Goal: Task Accomplishment & Management: Complete application form

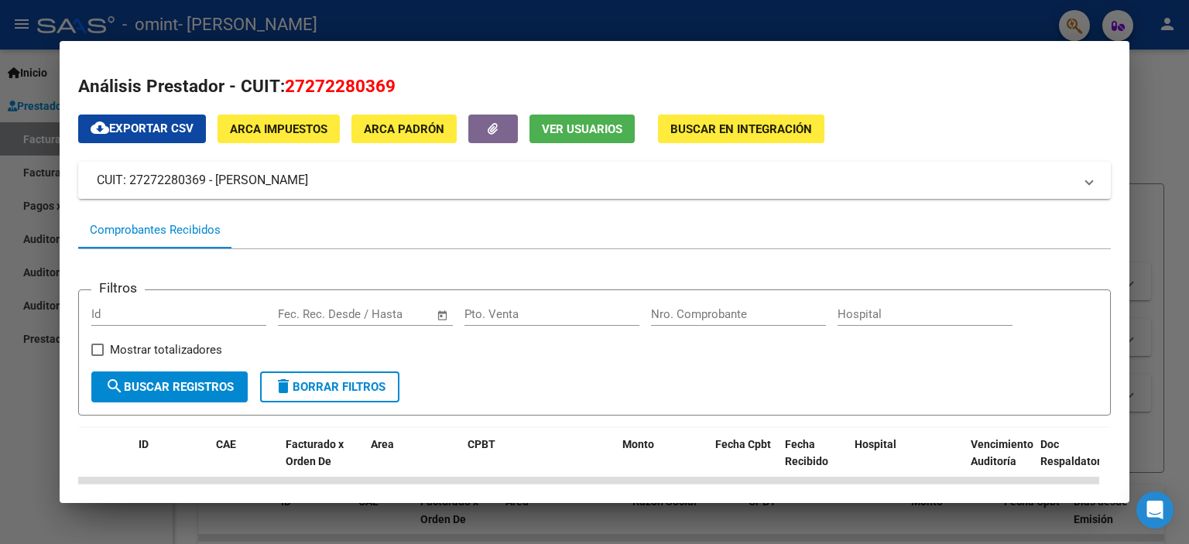
scroll to position [155, 0]
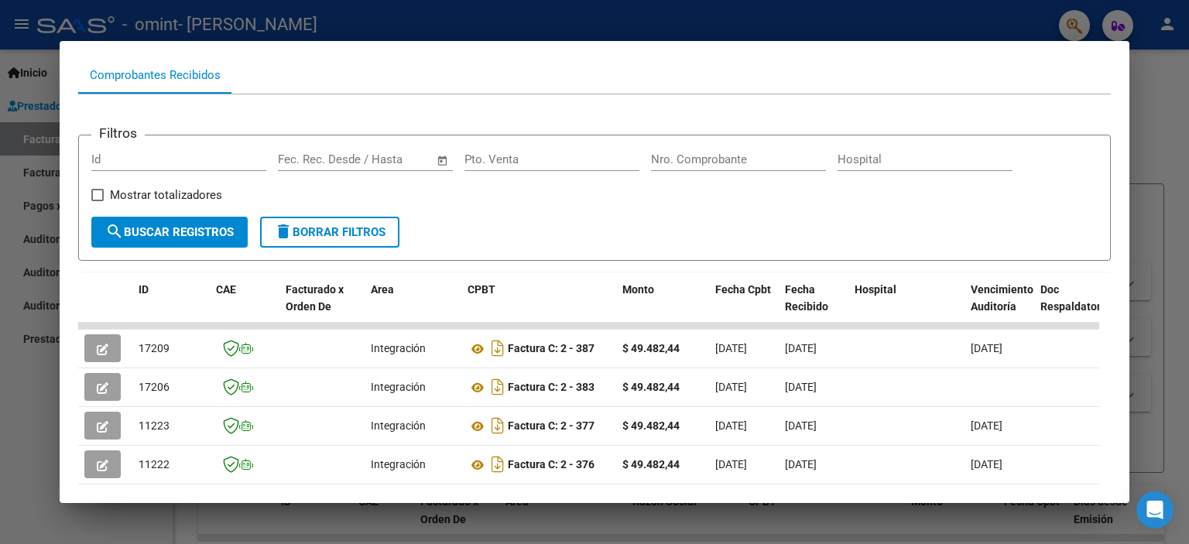
click at [1171, 76] on div at bounding box center [594, 272] width 1189 height 544
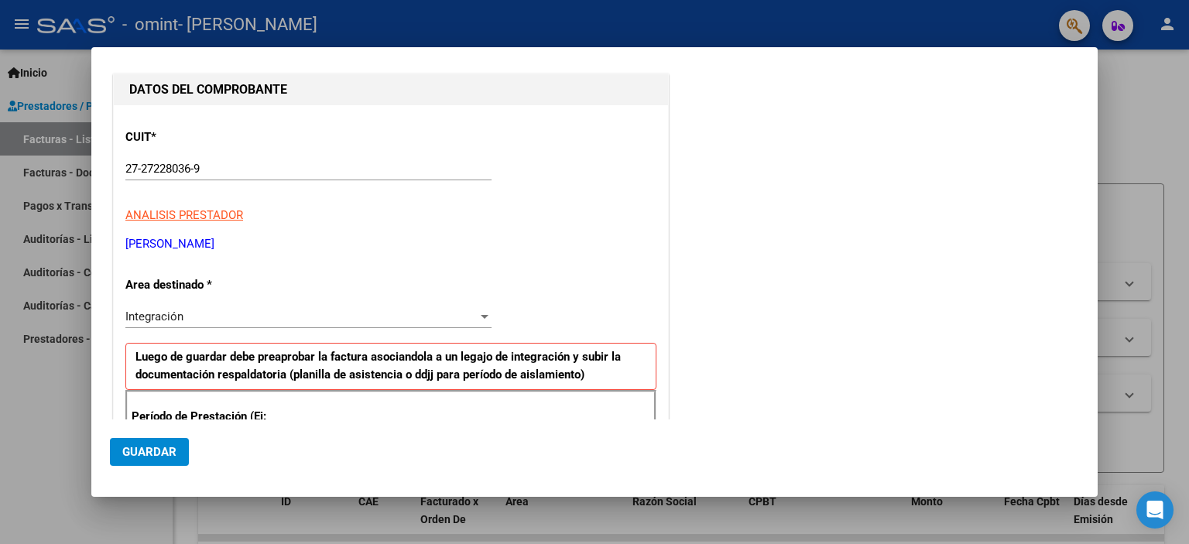
click at [1143, 78] on div at bounding box center [594, 272] width 1189 height 544
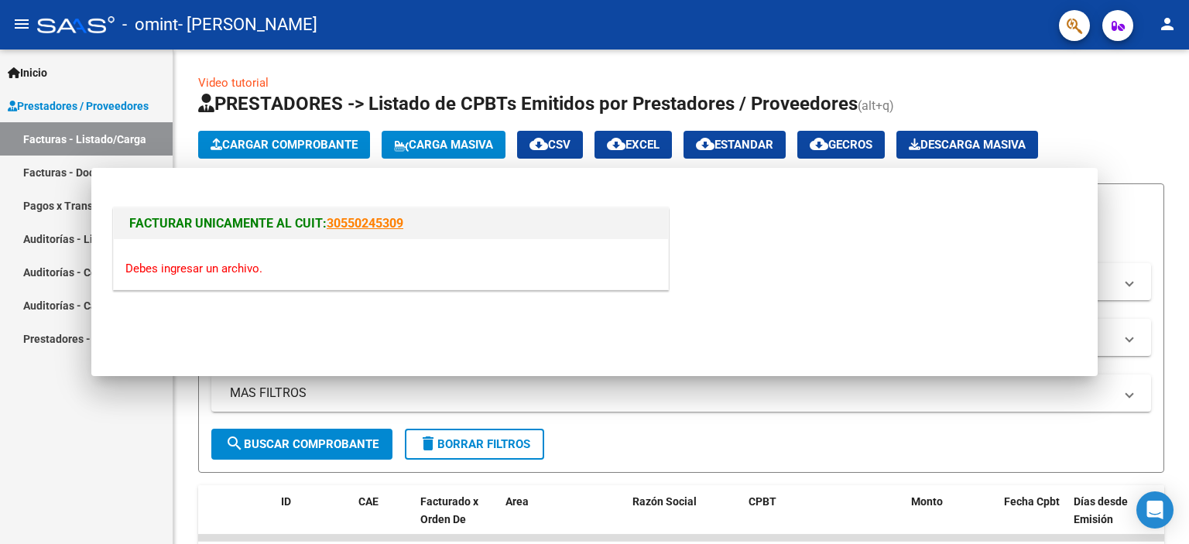
scroll to position [0, 0]
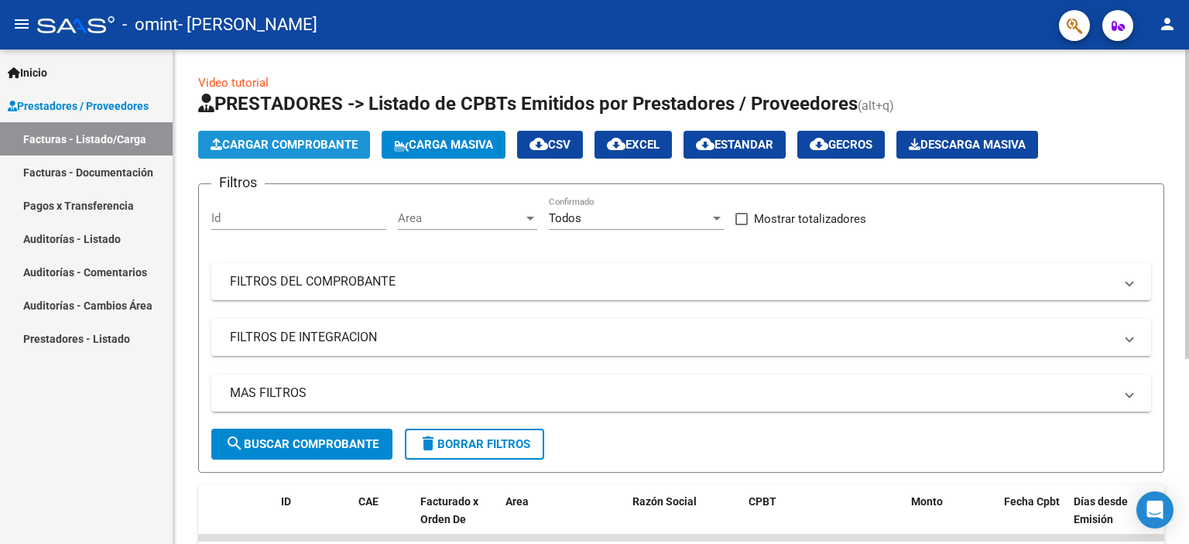
click at [304, 142] on span "Cargar Comprobante" at bounding box center [283, 145] width 147 height 14
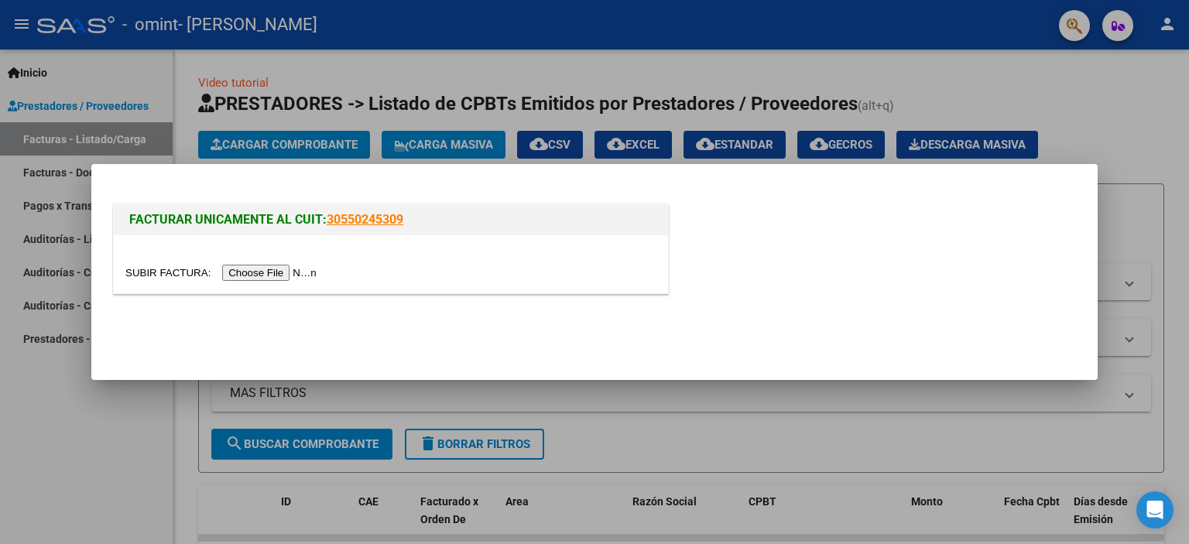
click at [294, 272] on input "file" at bounding box center [223, 273] width 196 height 16
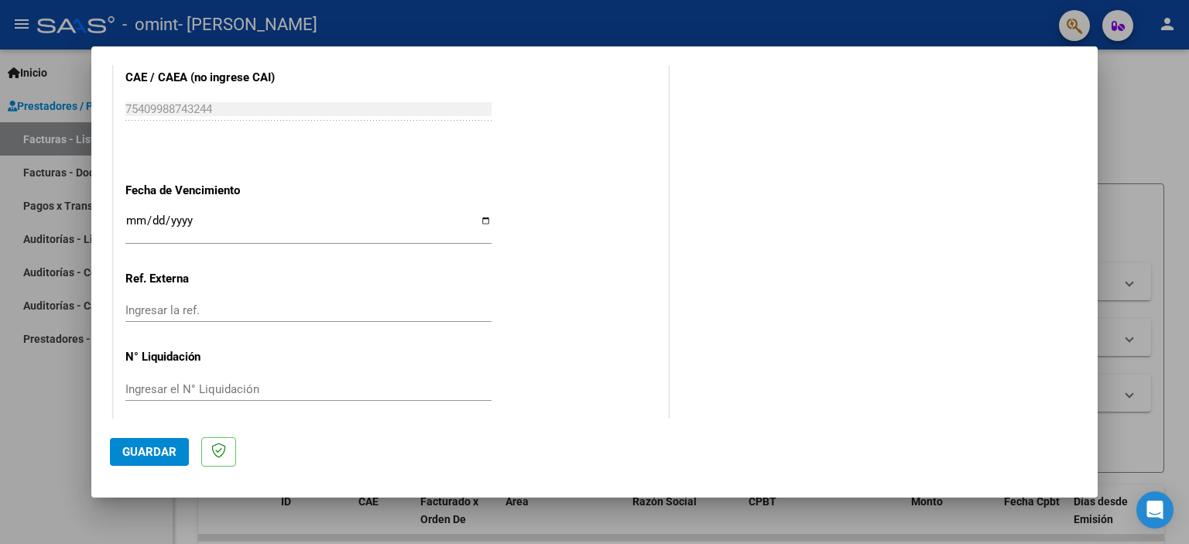
scroll to position [1047, 0]
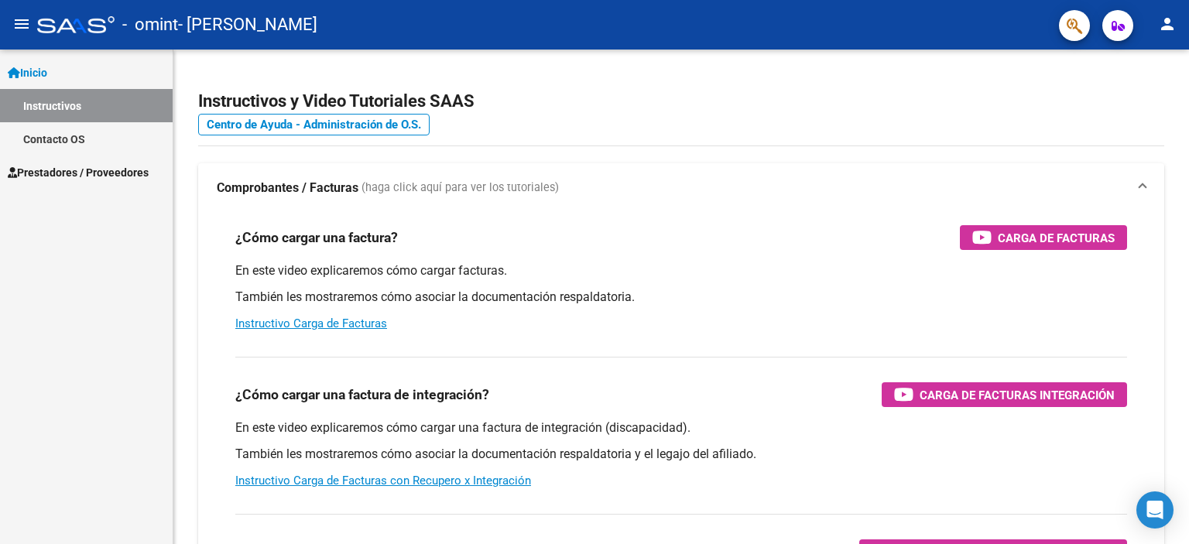
click at [85, 164] on span "Prestadores / Proveedores" at bounding box center [78, 172] width 141 height 17
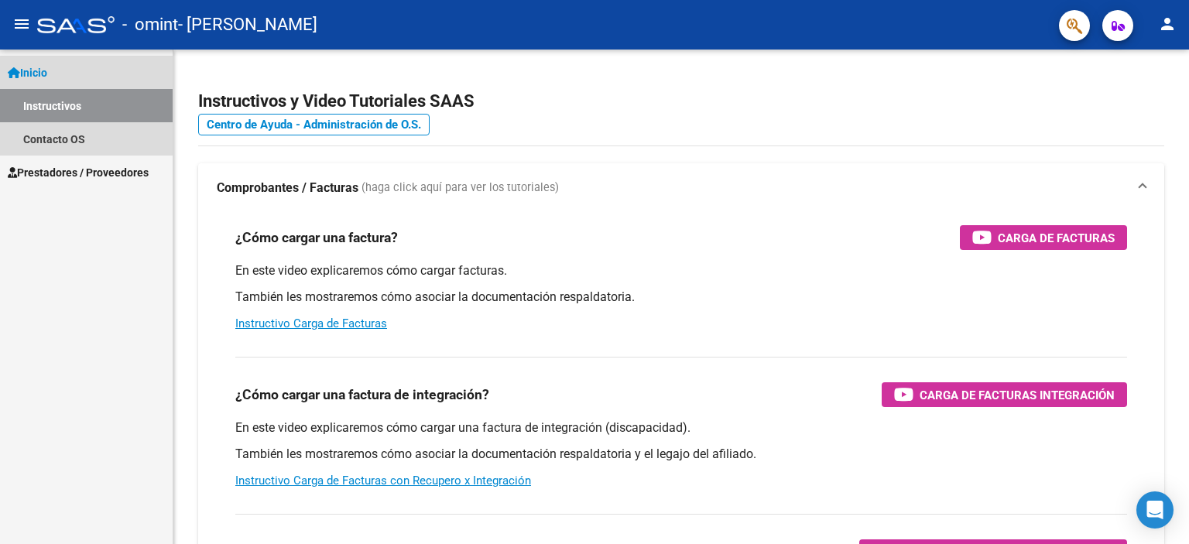
click at [70, 95] on link "Instructivos" at bounding box center [86, 105] width 173 height 33
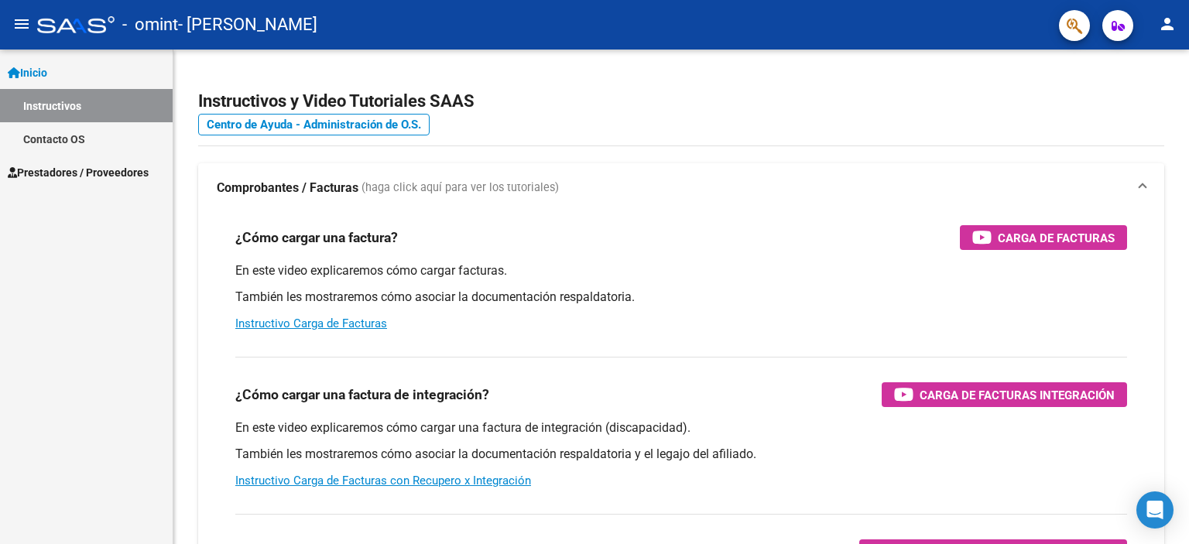
click at [60, 70] on link "Inicio" at bounding box center [86, 72] width 173 height 33
click at [63, 62] on link "Inicio" at bounding box center [86, 72] width 173 height 33
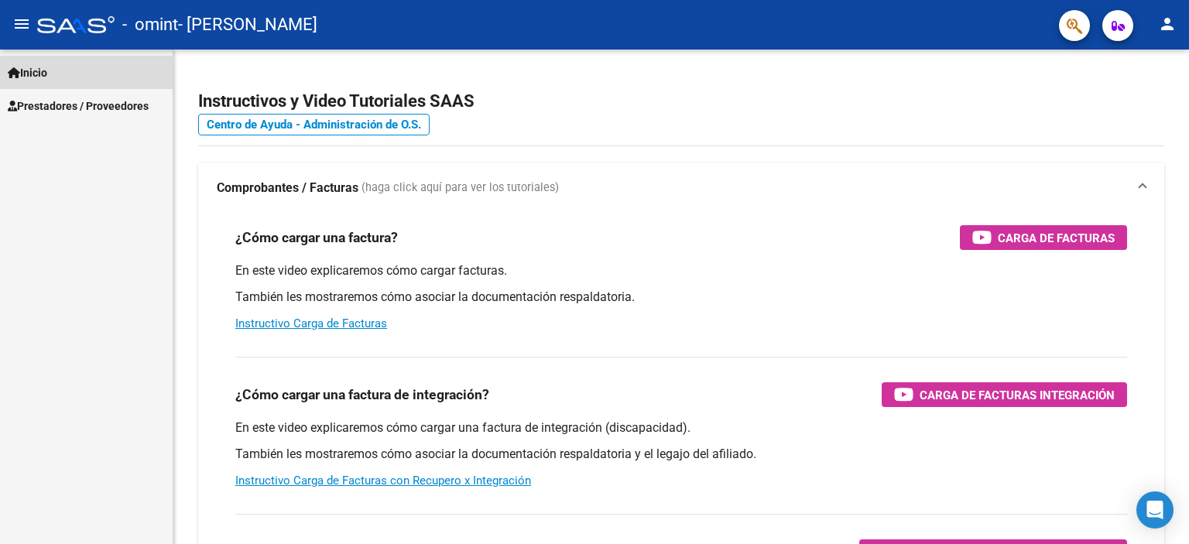
click at [58, 63] on link "Inicio" at bounding box center [86, 72] width 173 height 33
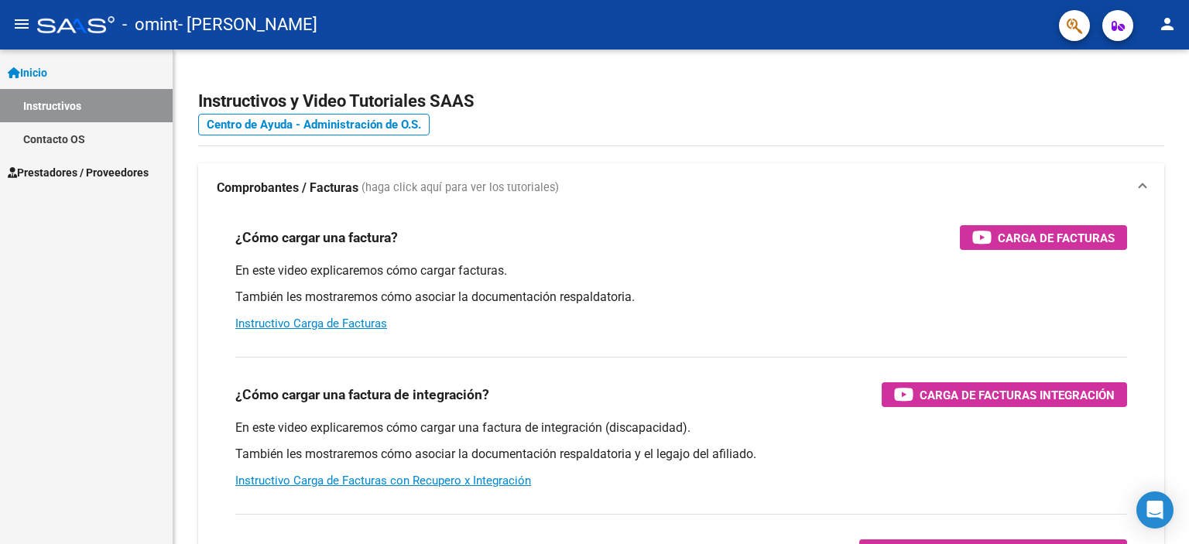
click at [92, 164] on span "Prestadores / Proveedores" at bounding box center [78, 172] width 141 height 17
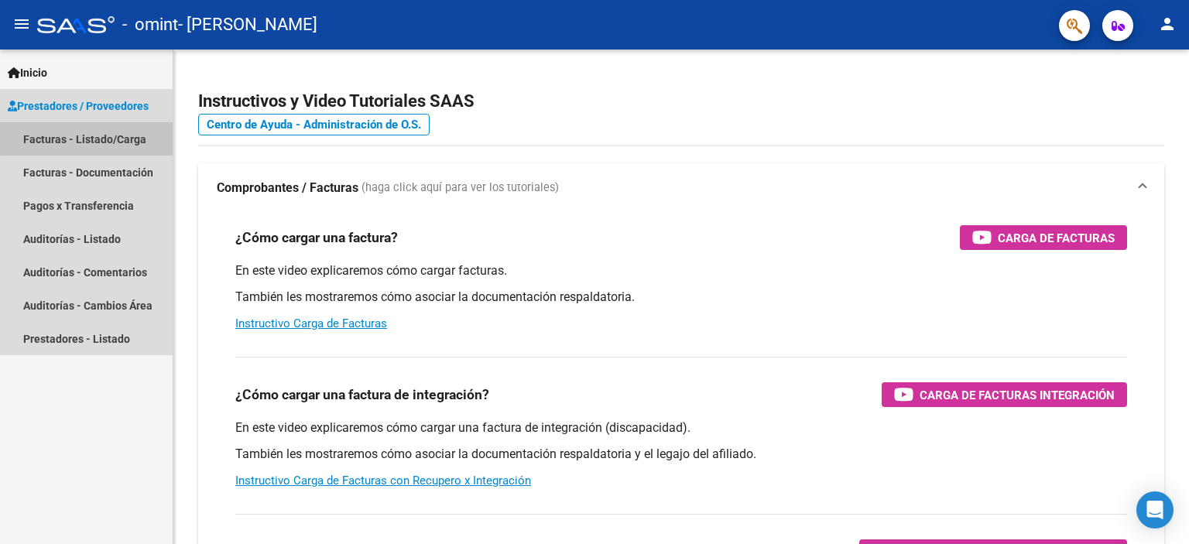
click at [108, 135] on link "Facturas - Listado/Carga" at bounding box center [86, 138] width 173 height 33
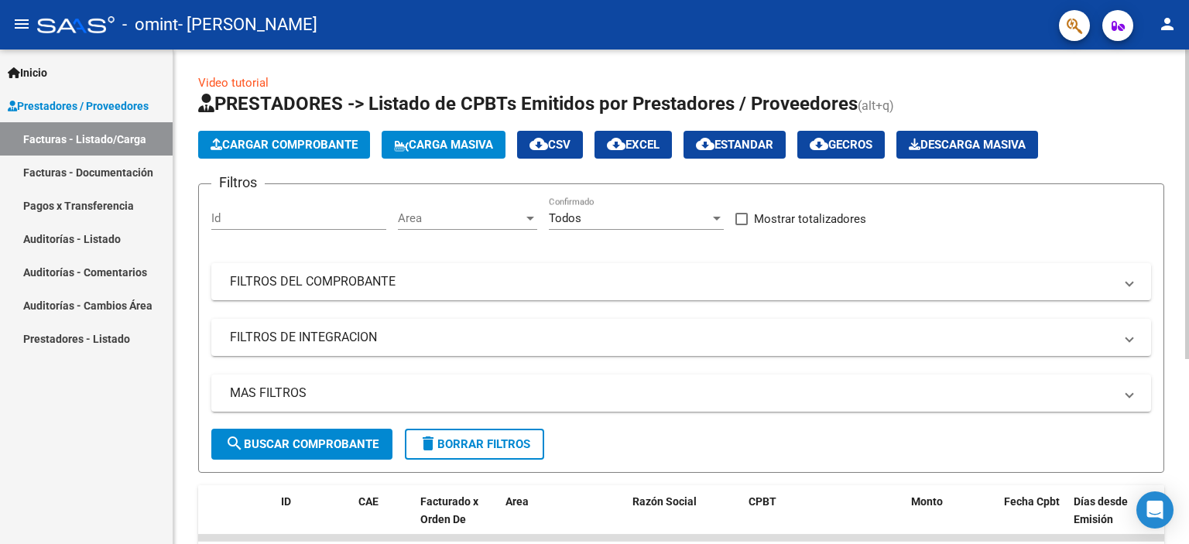
click at [296, 138] on span "Cargar Comprobante" at bounding box center [283, 145] width 147 height 14
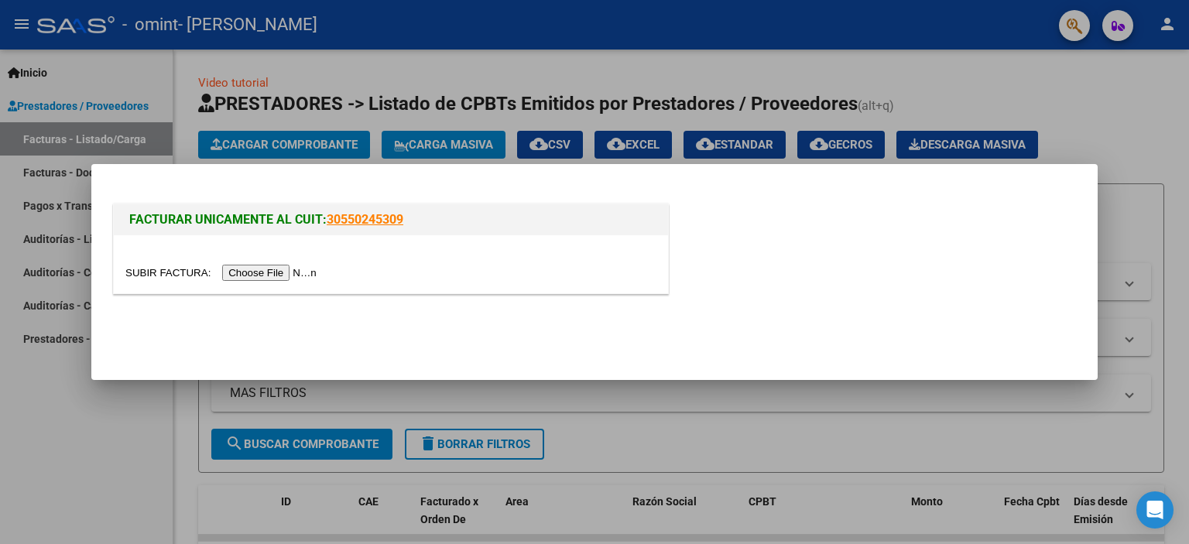
click at [297, 273] on input "file" at bounding box center [223, 273] width 196 height 16
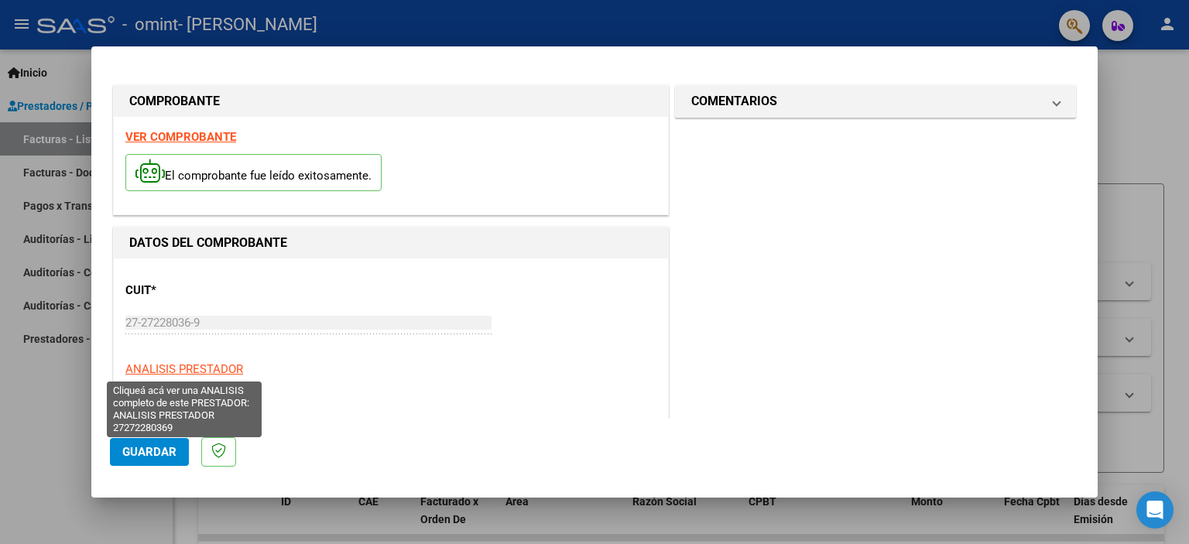
click at [207, 362] on span "ANALISIS PRESTADOR" at bounding box center [184, 369] width 118 height 14
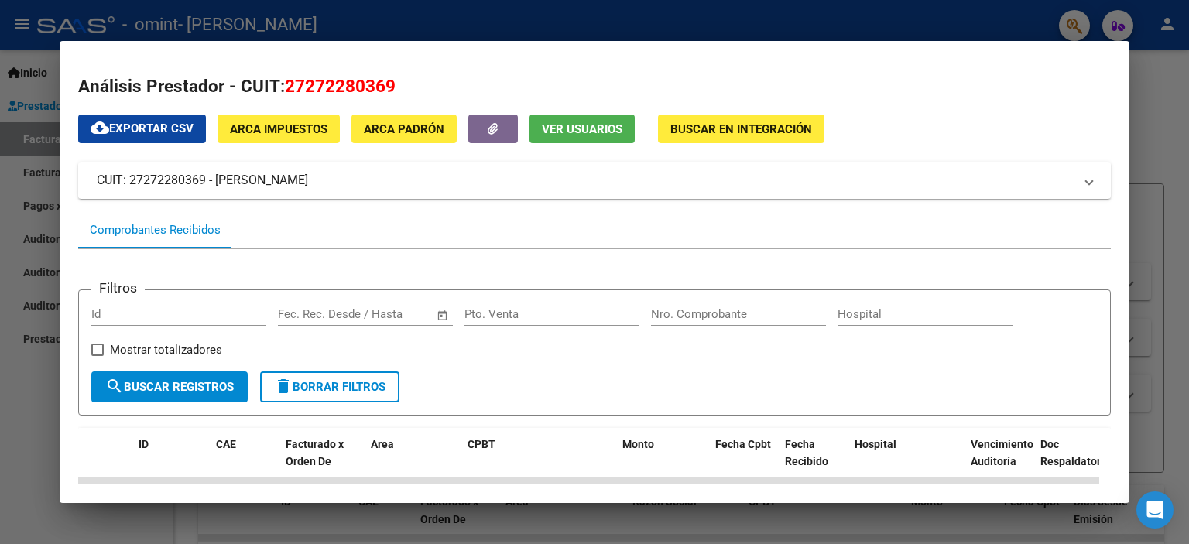
click at [1148, 74] on div at bounding box center [594, 272] width 1189 height 544
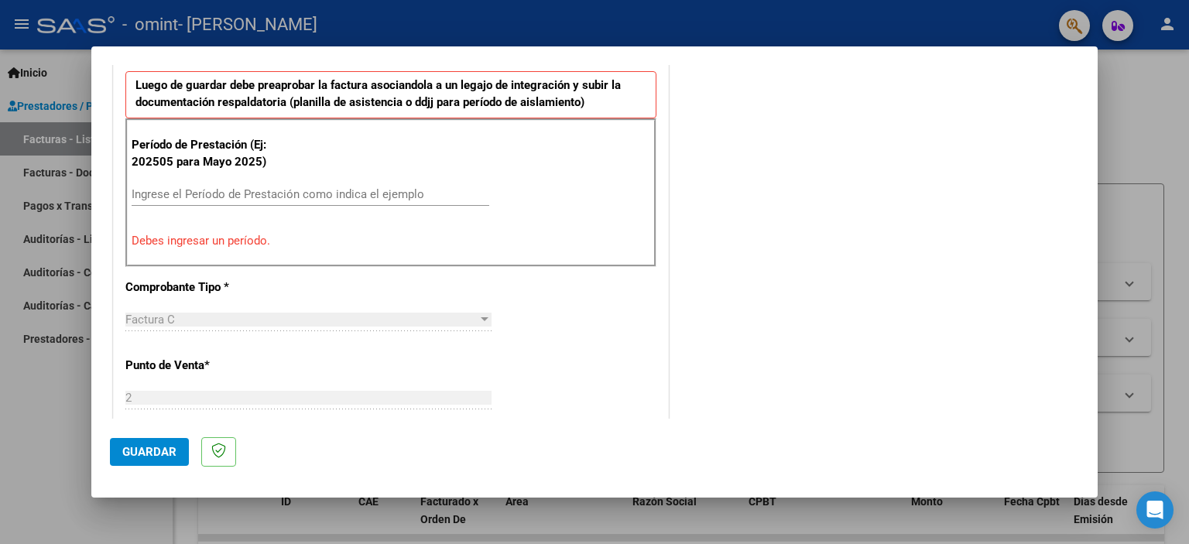
scroll to position [464, 0]
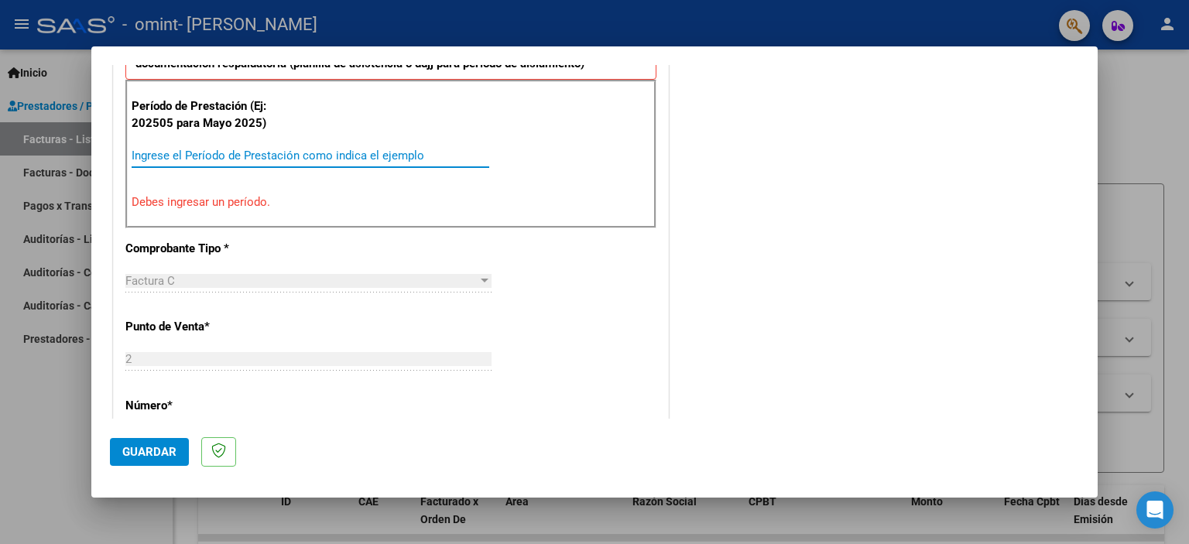
click at [192, 151] on input "Ingrese el Período de Prestación como indica el ejemplo" at bounding box center [311, 156] width 358 height 14
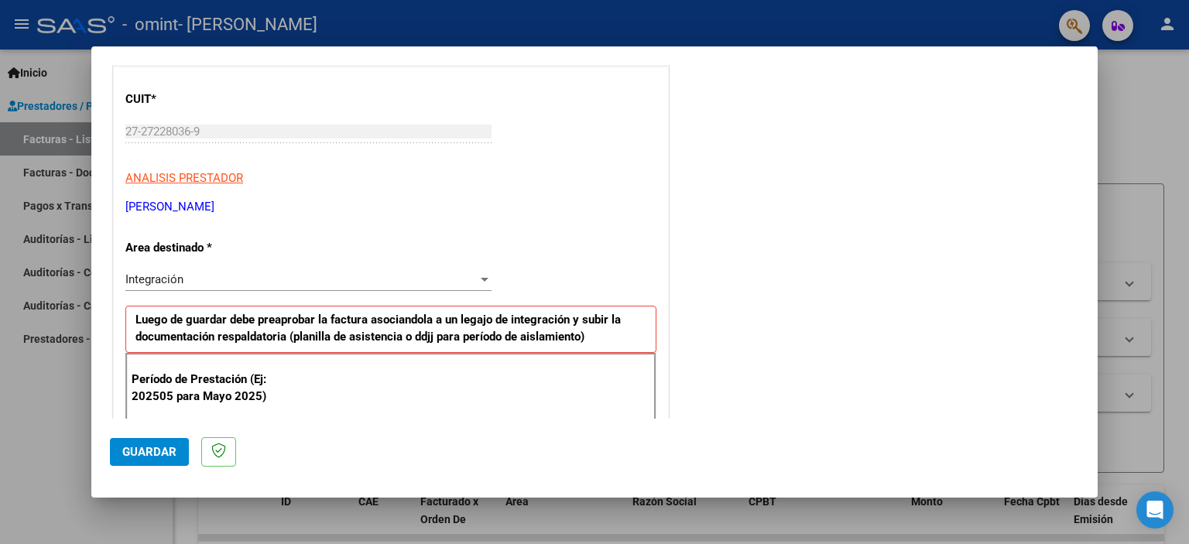
scroll to position [0, 0]
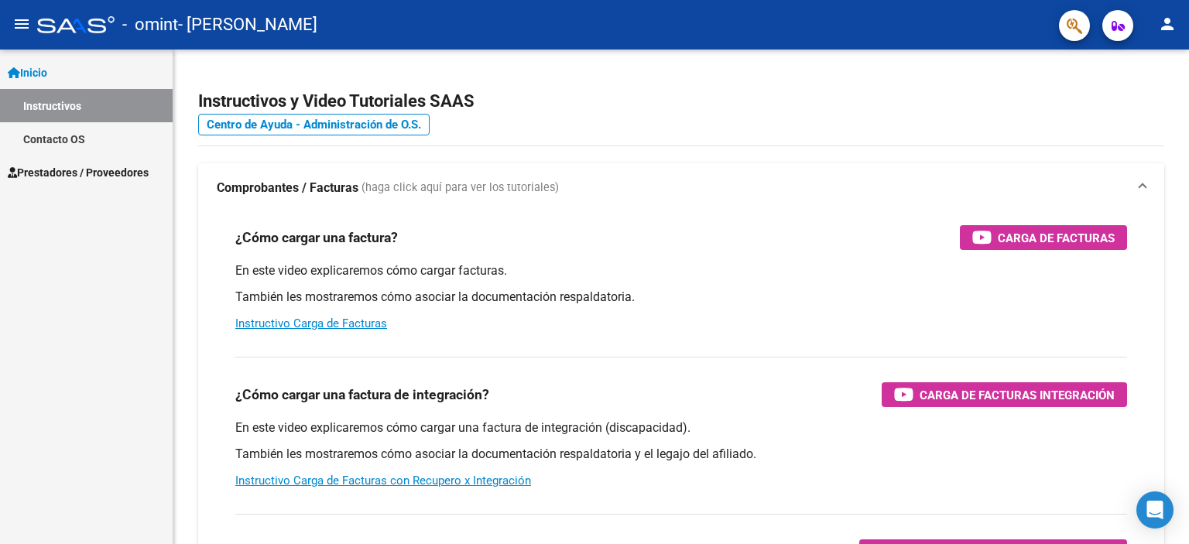
click at [86, 172] on span "Prestadores / Proveedores" at bounding box center [78, 172] width 141 height 17
click at [114, 164] on span "Prestadores / Proveedores" at bounding box center [78, 172] width 141 height 17
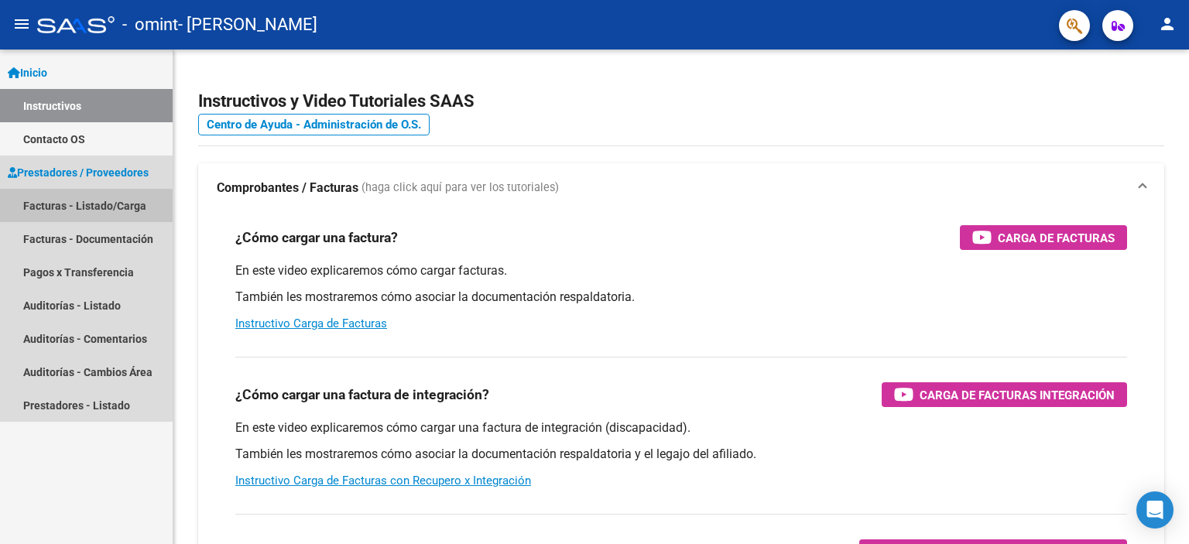
click at [120, 200] on link "Facturas - Listado/Carga" at bounding box center [86, 205] width 173 height 33
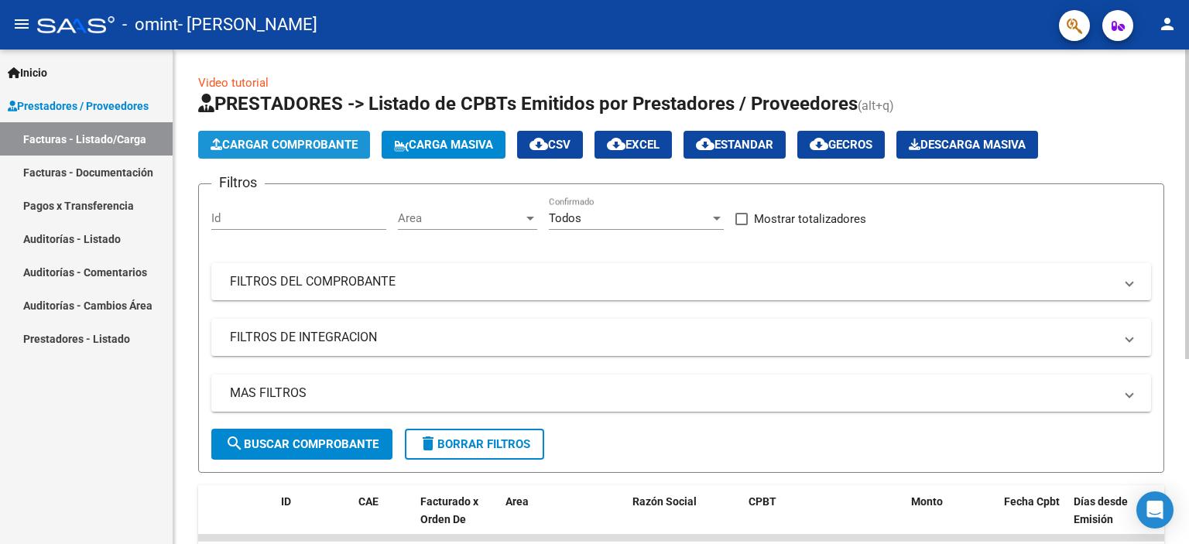
click at [291, 143] on span "Cargar Comprobante" at bounding box center [283, 145] width 147 height 14
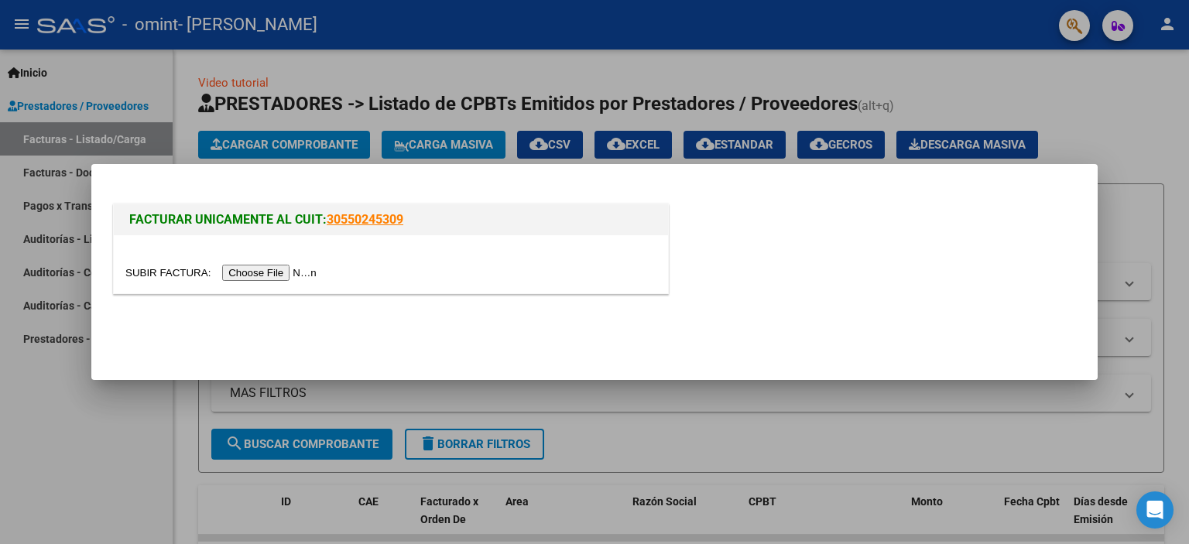
click at [280, 272] on input "file" at bounding box center [223, 273] width 196 height 16
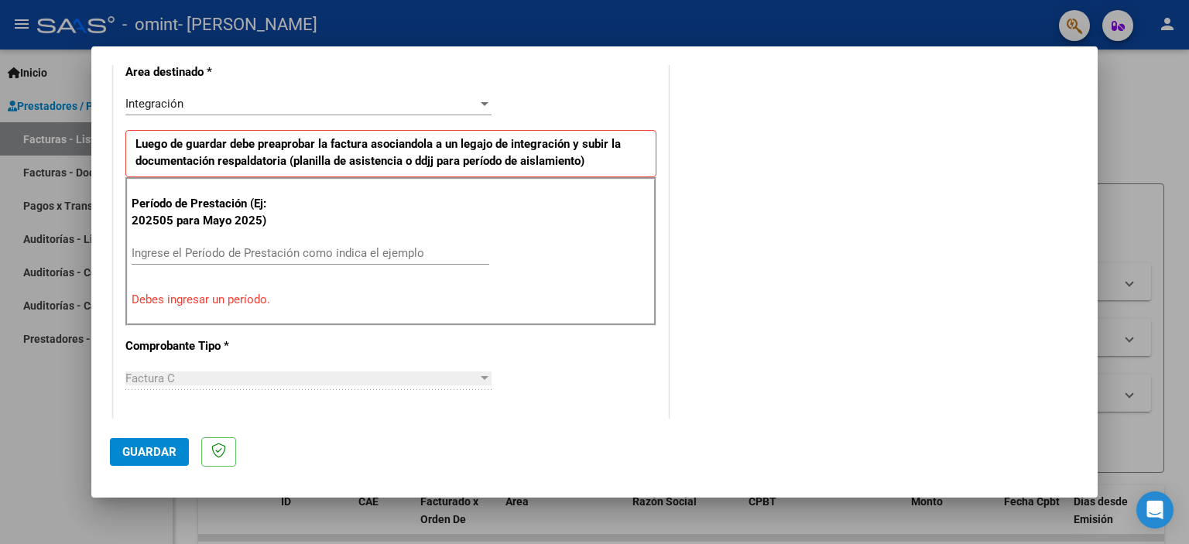
scroll to position [331, 0]
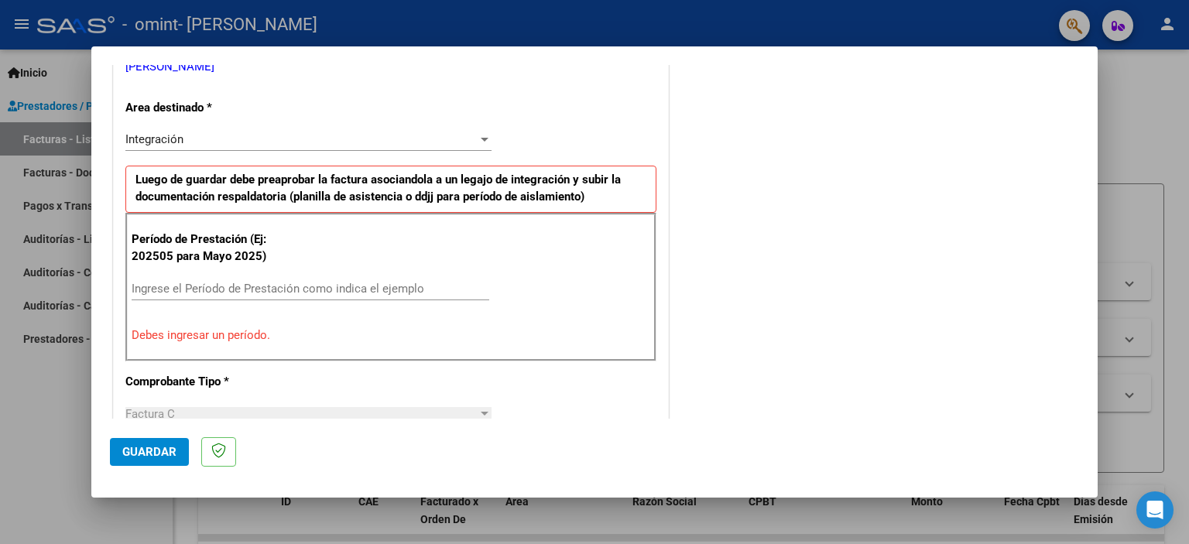
click at [201, 284] on input "Ingrese el Período de Prestación como indica el ejemplo" at bounding box center [311, 289] width 358 height 14
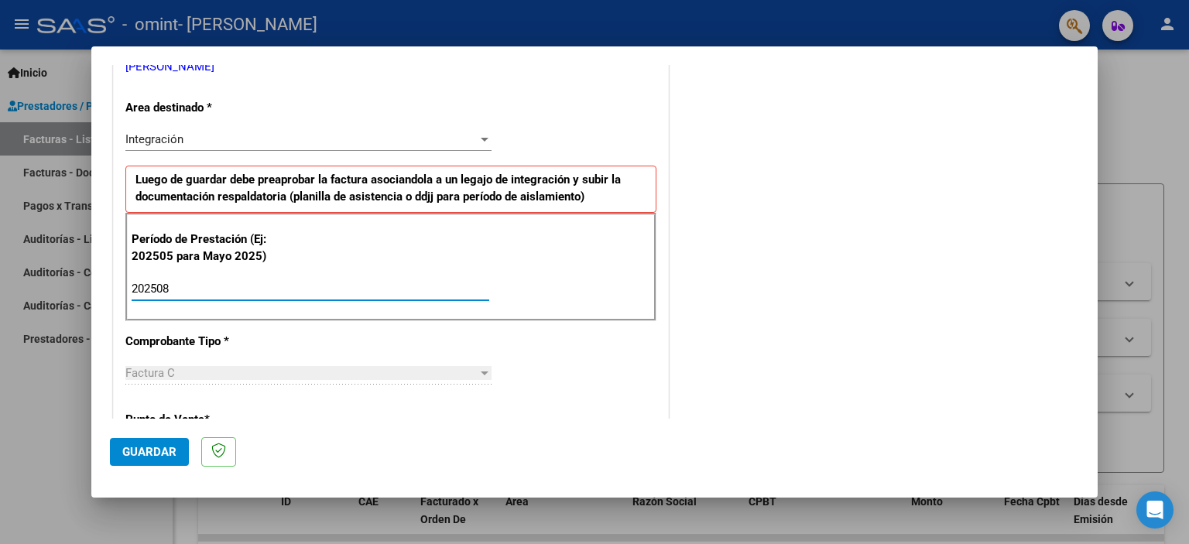
type input "202508"
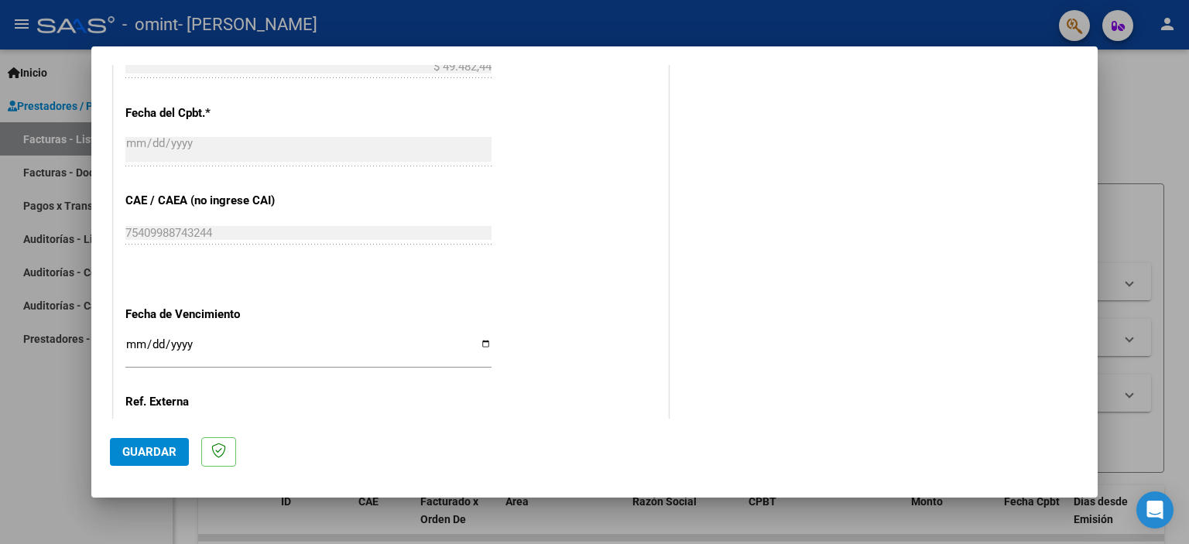
scroll to position [950, 0]
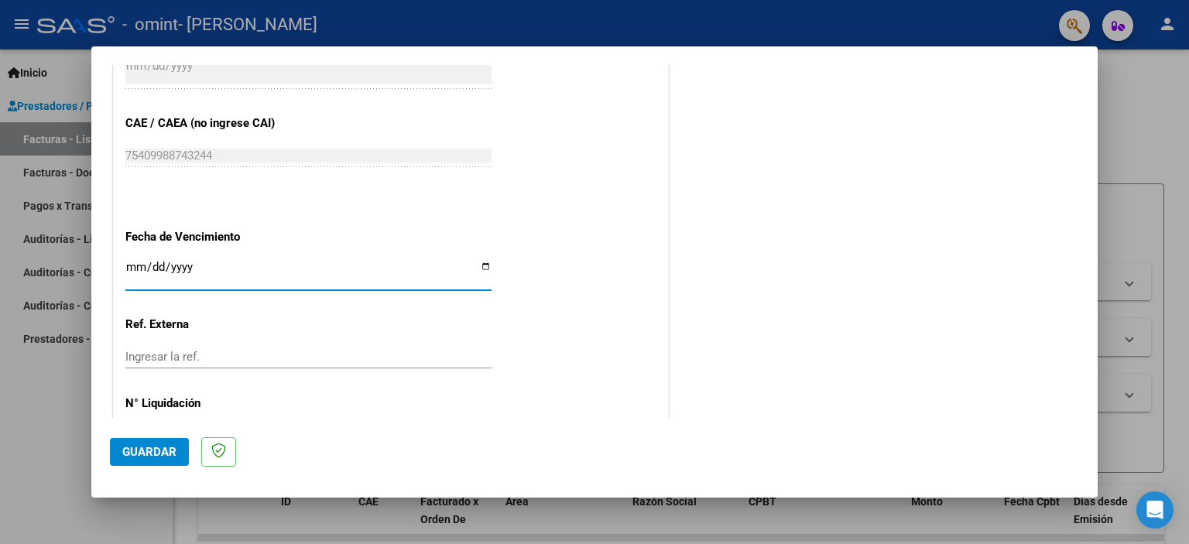
click at [485, 265] on input "Ingresar la fecha" at bounding box center [308, 273] width 366 height 25
type input "[DATE]"
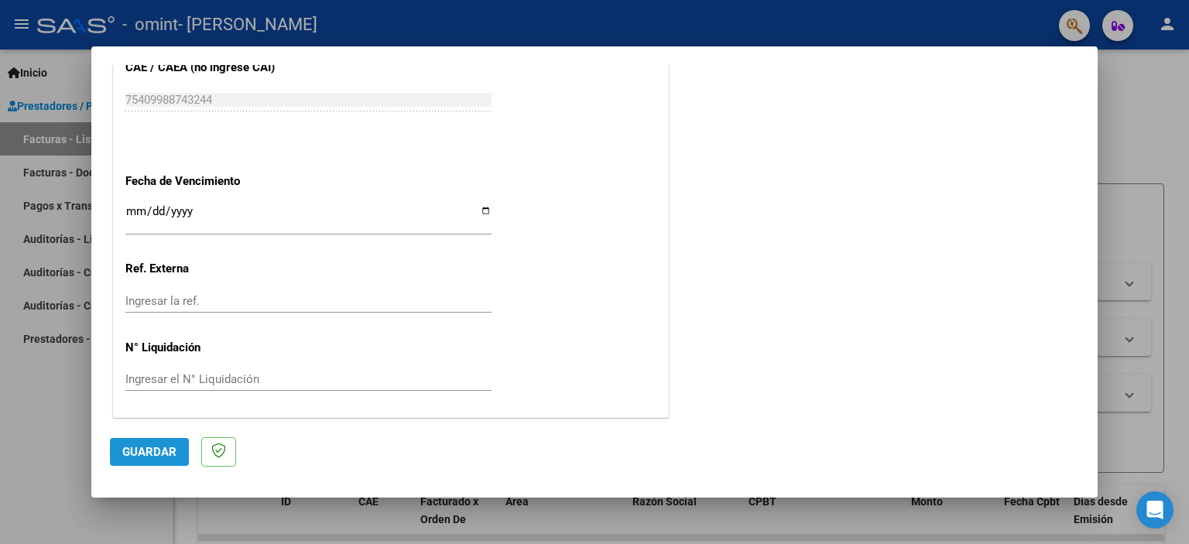
click at [152, 450] on span "Guardar" at bounding box center [149, 452] width 54 height 14
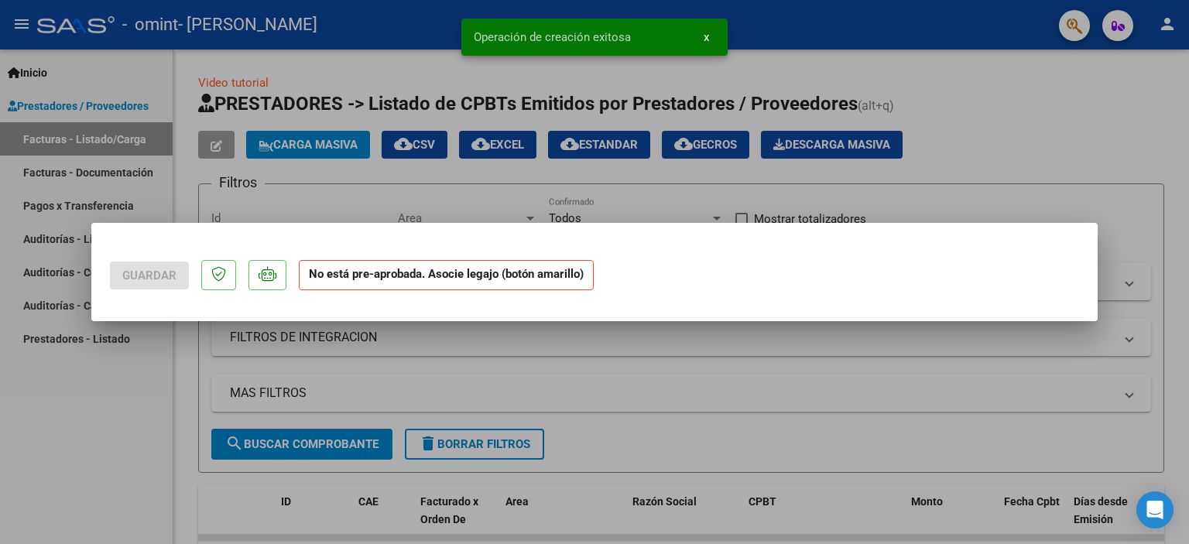
scroll to position [0, 0]
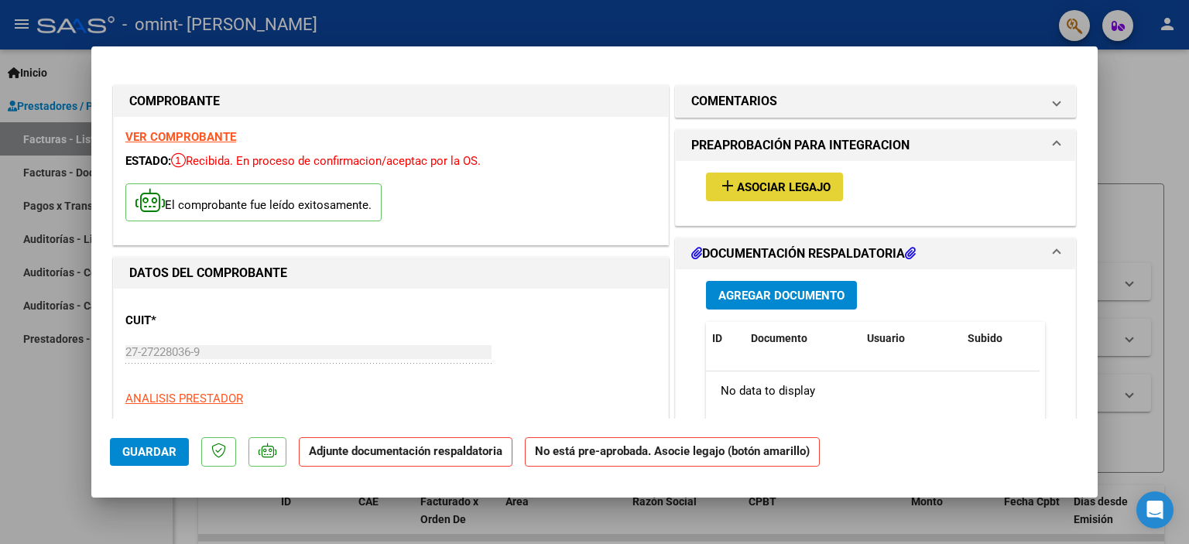
click at [761, 181] on span "Asociar Legajo" at bounding box center [784, 187] width 94 height 14
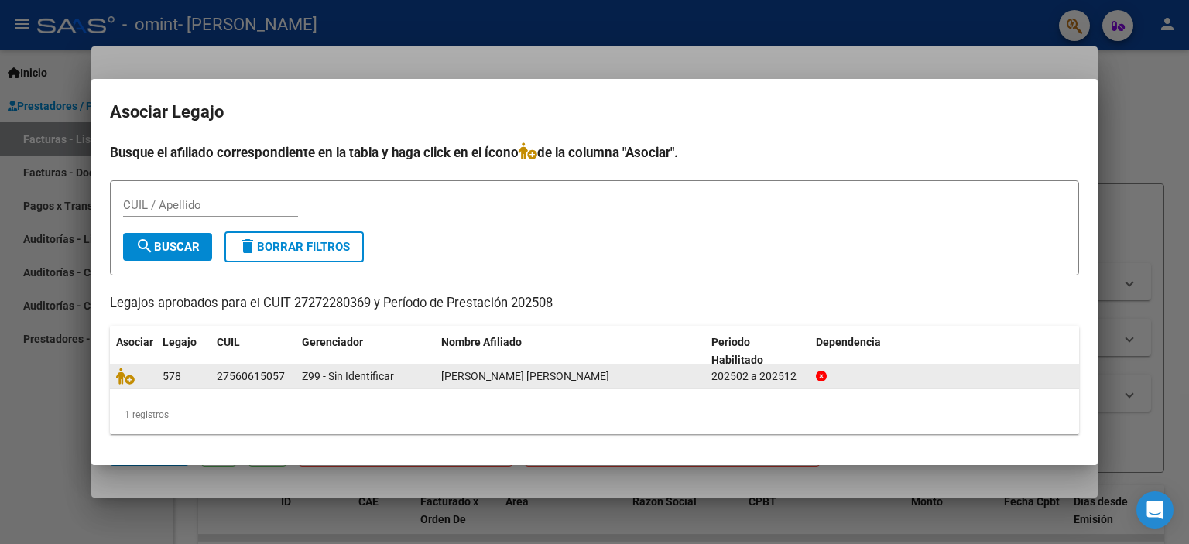
click at [268, 378] on div "27560615057" at bounding box center [251, 377] width 68 height 18
click at [127, 378] on icon at bounding box center [125, 376] width 19 height 17
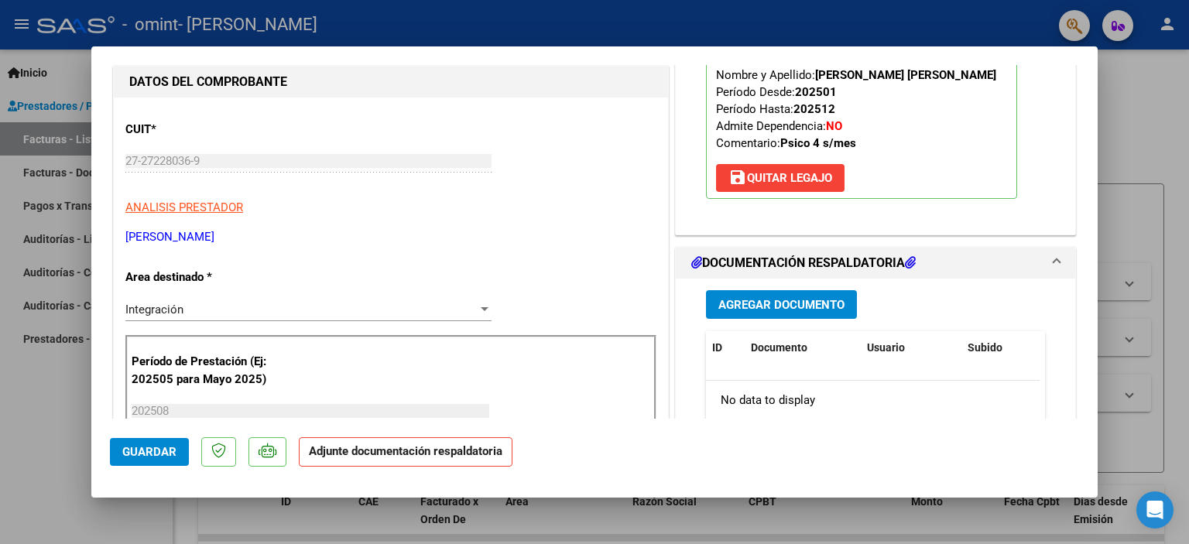
scroll to position [232, 0]
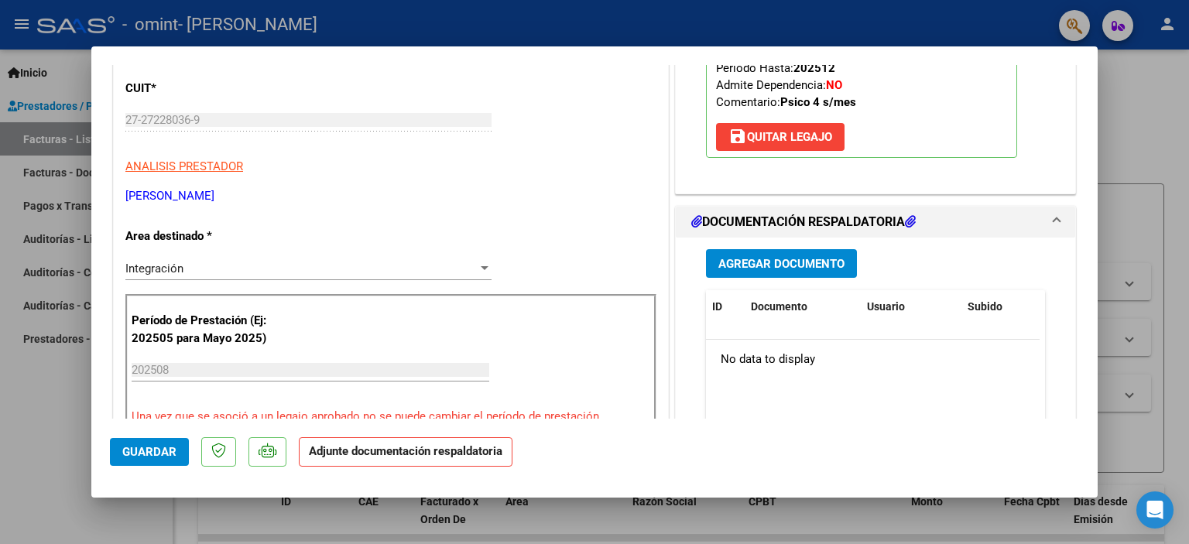
click at [409, 457] on strong "Adjunte documentación respaldatoria" at bounding box center [405, 451] width 193 height 14
click at [773, 259] on span "Agregar Documento" at bounding box center [781, 264] width 126 height 14
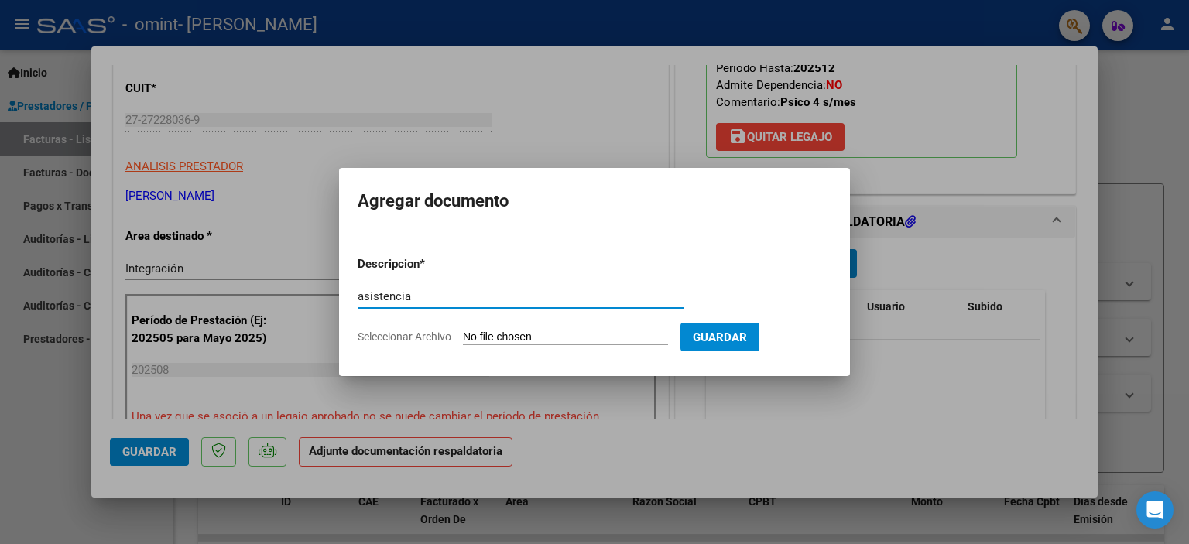
type input "asistencia"
click at [580, 334] on input "Seleccionar Archivo" at bounding box center [565, 337] width 205 height 15
type input "C:\fakepath\CamScanner [DATE] 01.59.pdf"
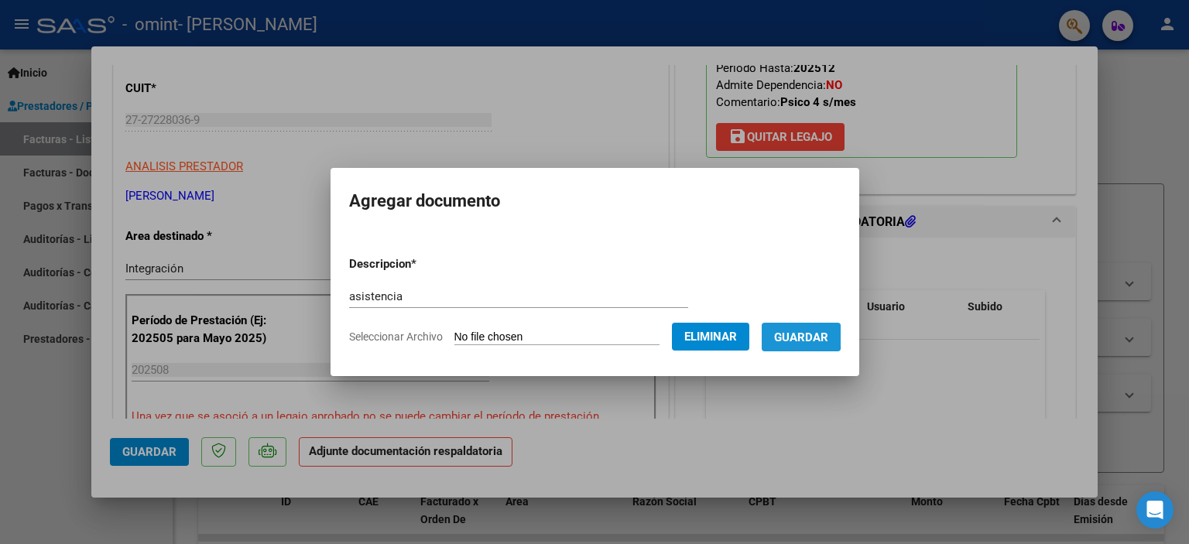
click at [796, 336] on span "Guardar" at bounding box center [801, 337] width 54 height 14
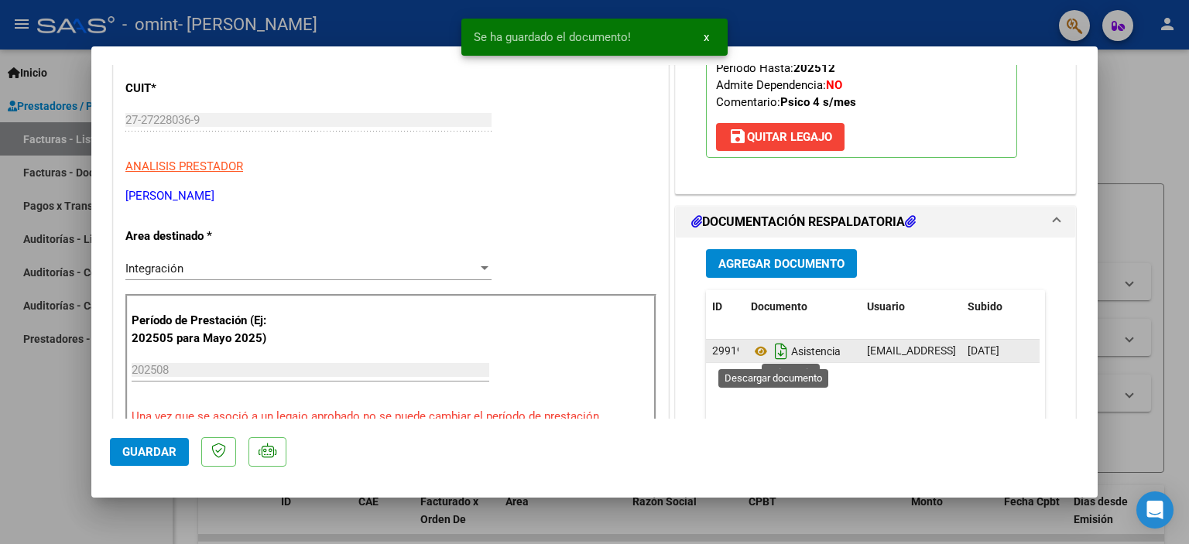
click at [775, 349] on icon "Descargar documento" at bounding box center [781, 351] width 20 height 25
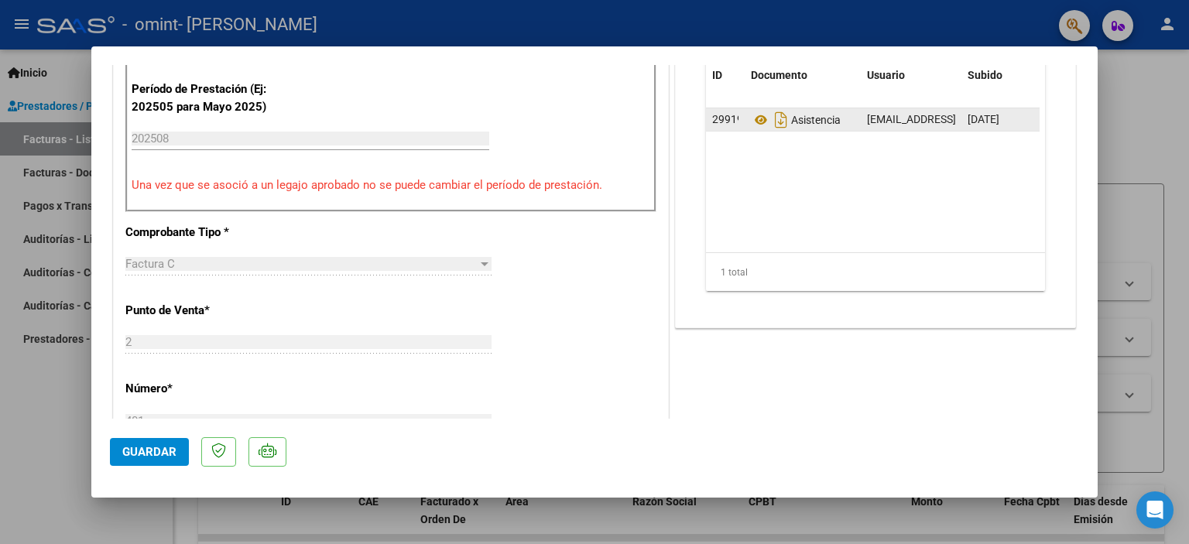
scroll to position [464, 0]
click at [151, 450] on span "Guardar" at bounding box center [149, 452] width 54 height 14
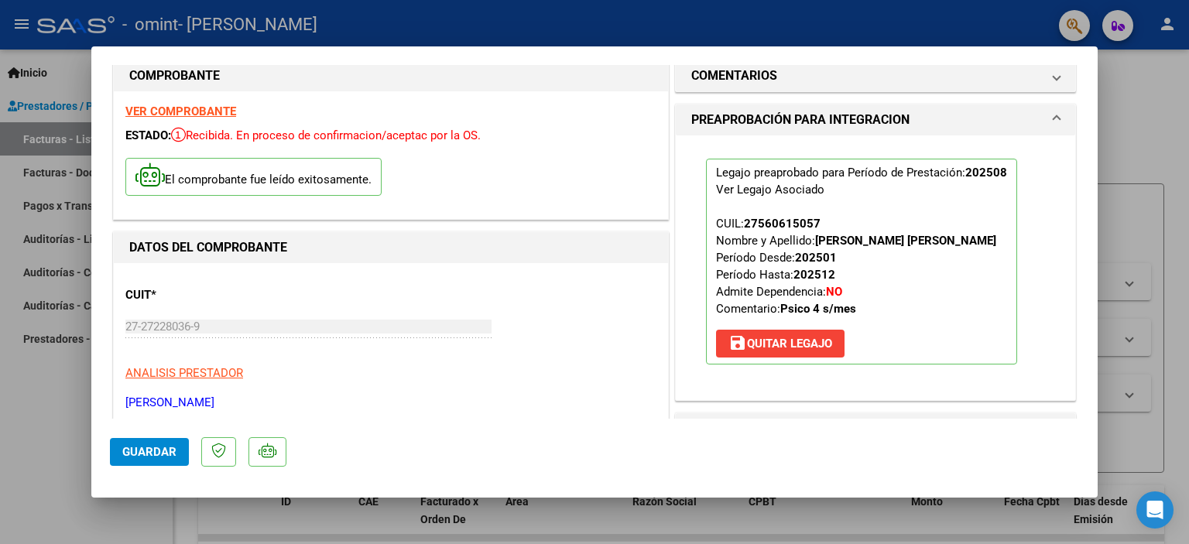
scroll to position [0, 0]
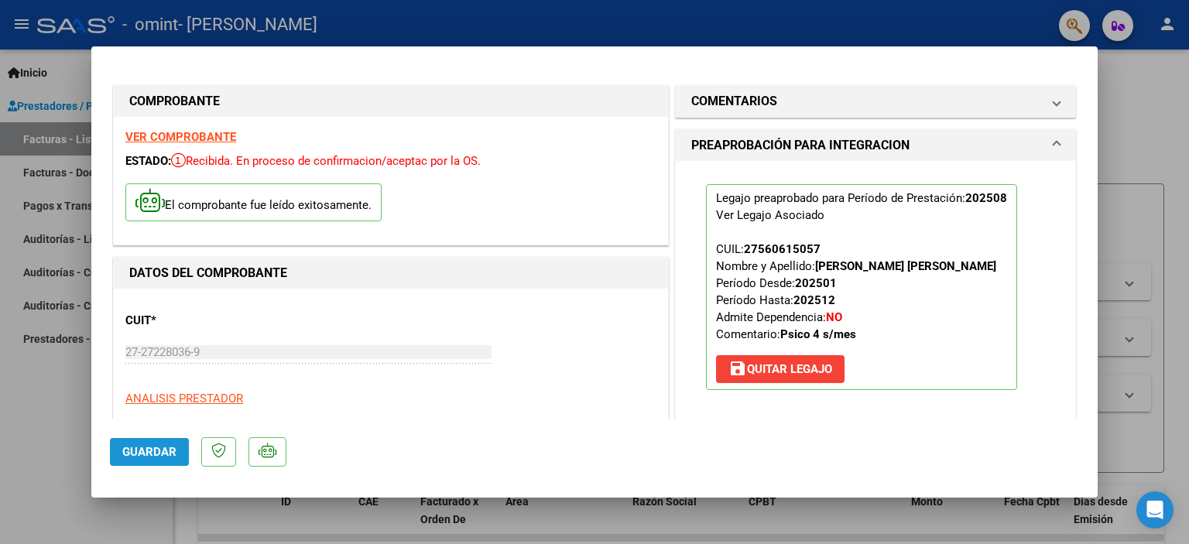
click at [166, 449] on span "Guardar" at bounding box center [149, 452] width 54 height 14
click at [1142, 100] on div at bounding box center [594, 272] width 1189 height 544
type input "$ 0,00"
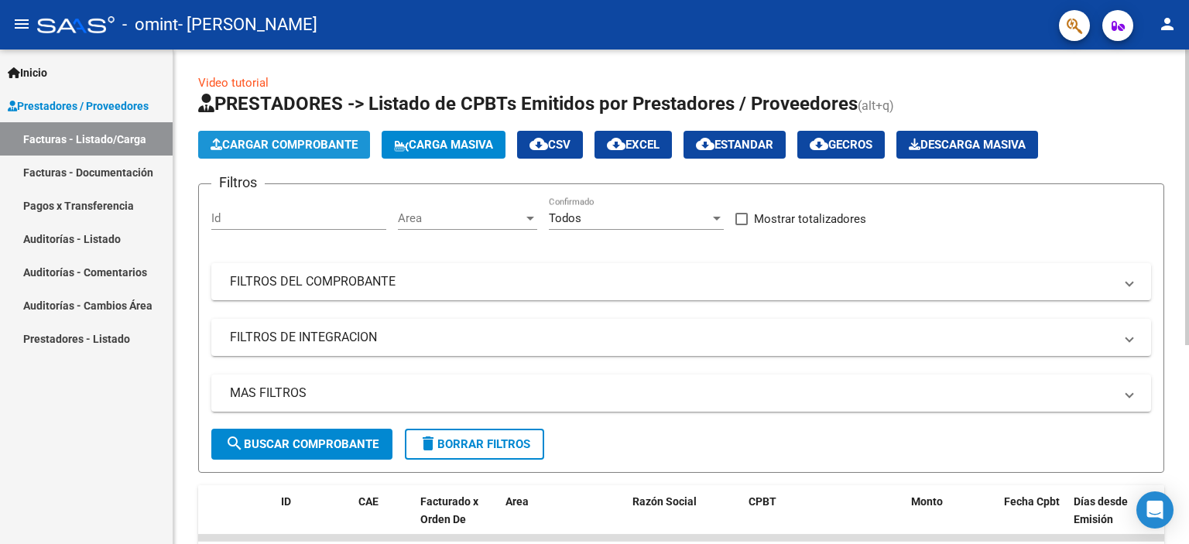
click at [340, 149] on span "Cargar Comprobante" at bounding box center [283, 145] width 147 height 14
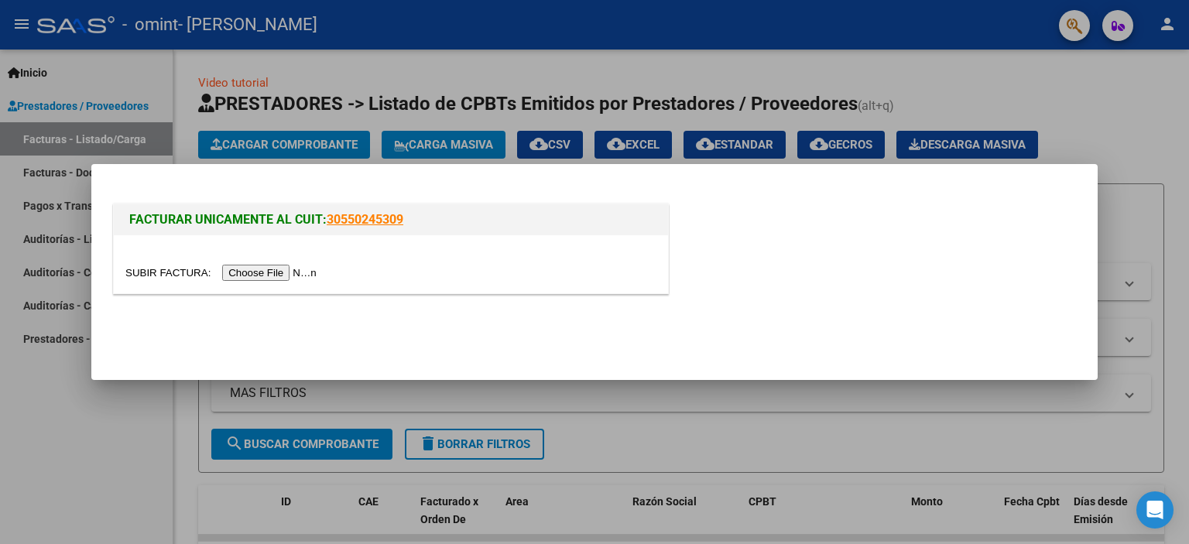
click at [752, 426] on div at bounding box center [594, 272] width 1189 height 544
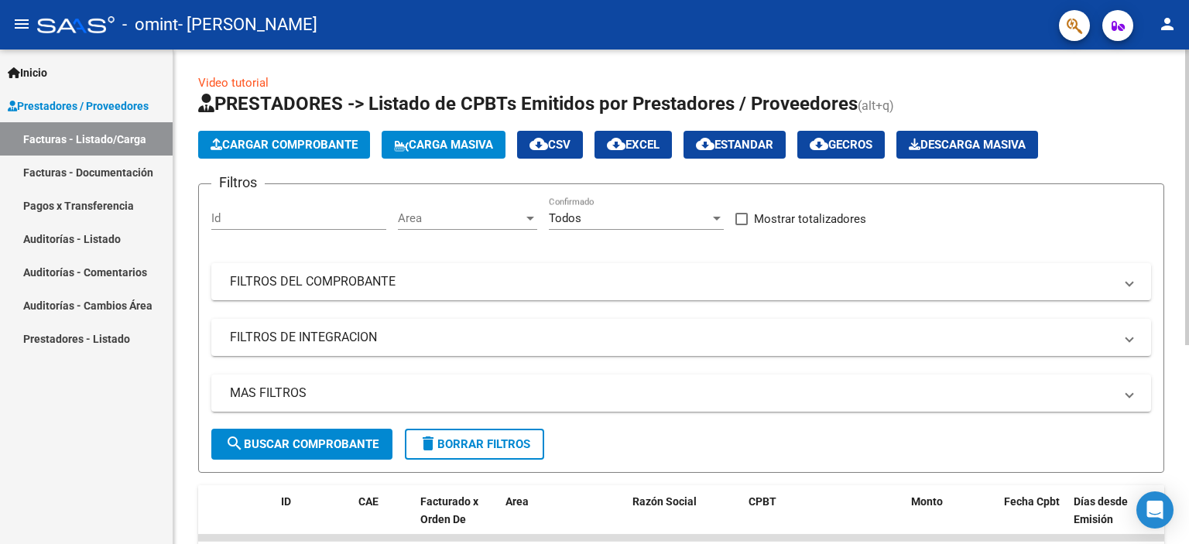
click at [293, 142] on span "Cargar Comprobante" at bounding box center [283, 145] width 147 height 14
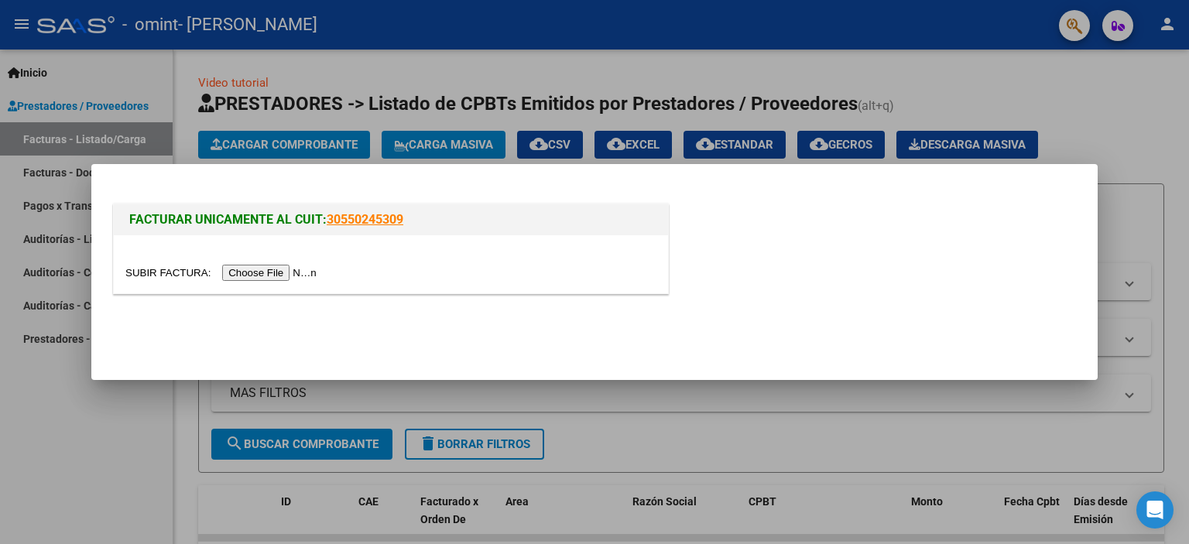
click at [291, 272] on input "file" at bounding box center [223, 273] width 196 height 16
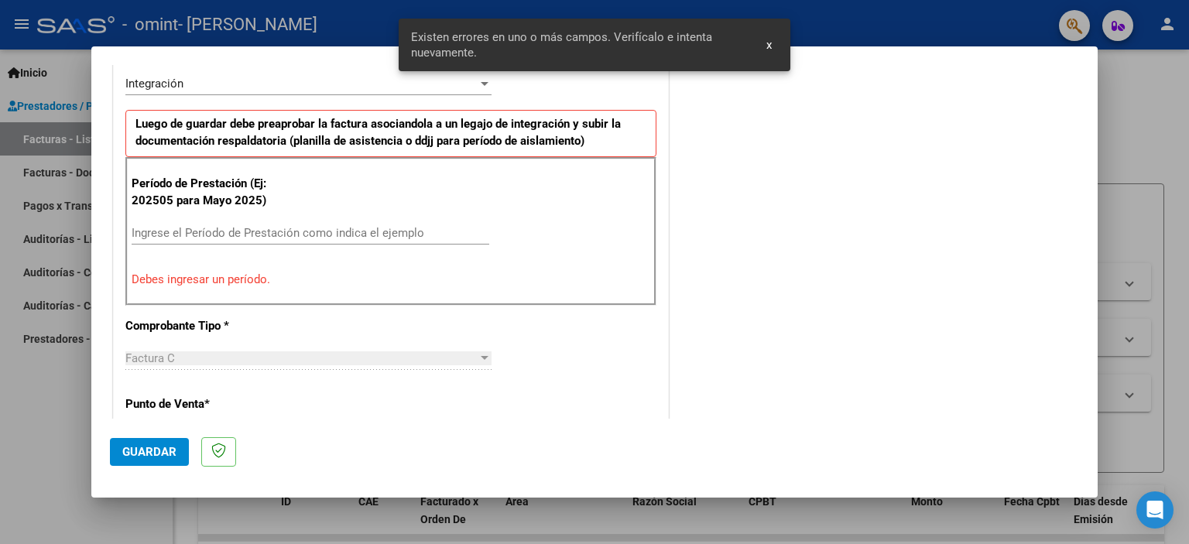
scroll to position [409, 0]
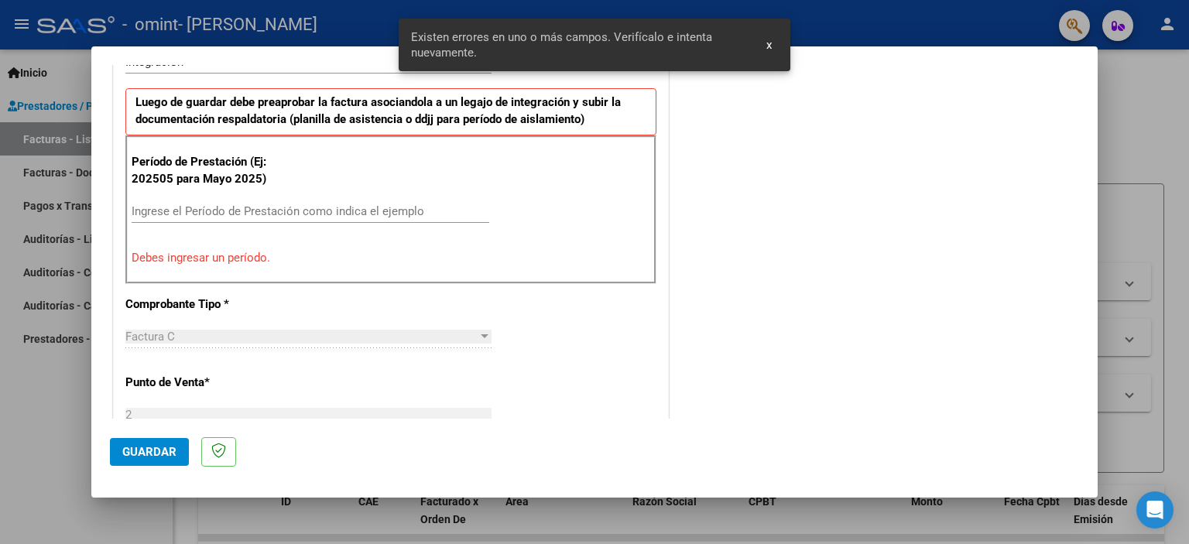
click at [170, 208] on input "Ingrese el Período de Prestación como indica el ejemplo" at bounding box center [311, 211] width 358 height 14
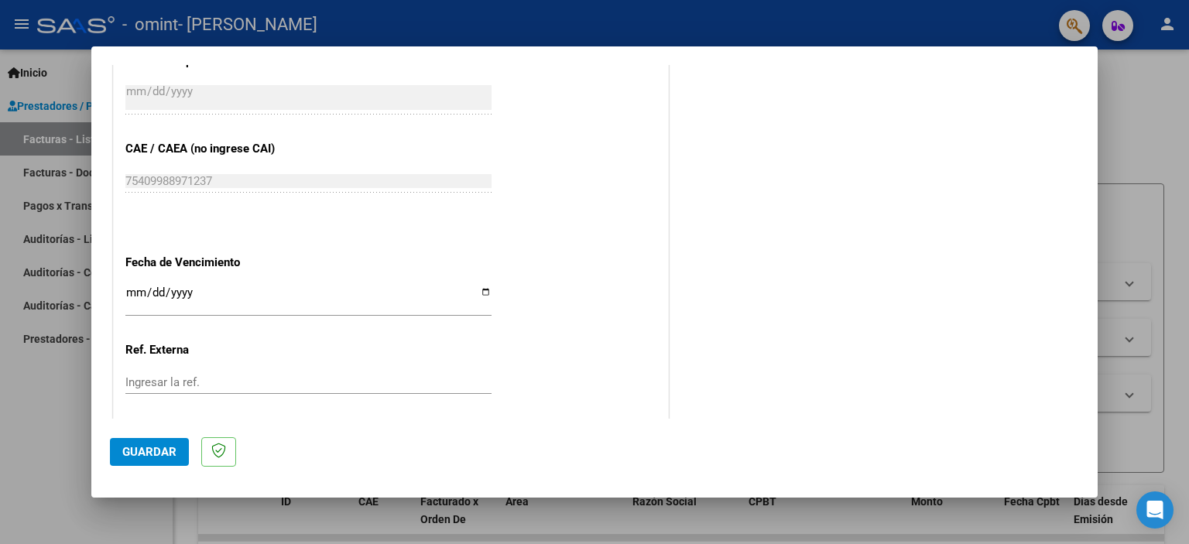
scroll to position [950, 0]
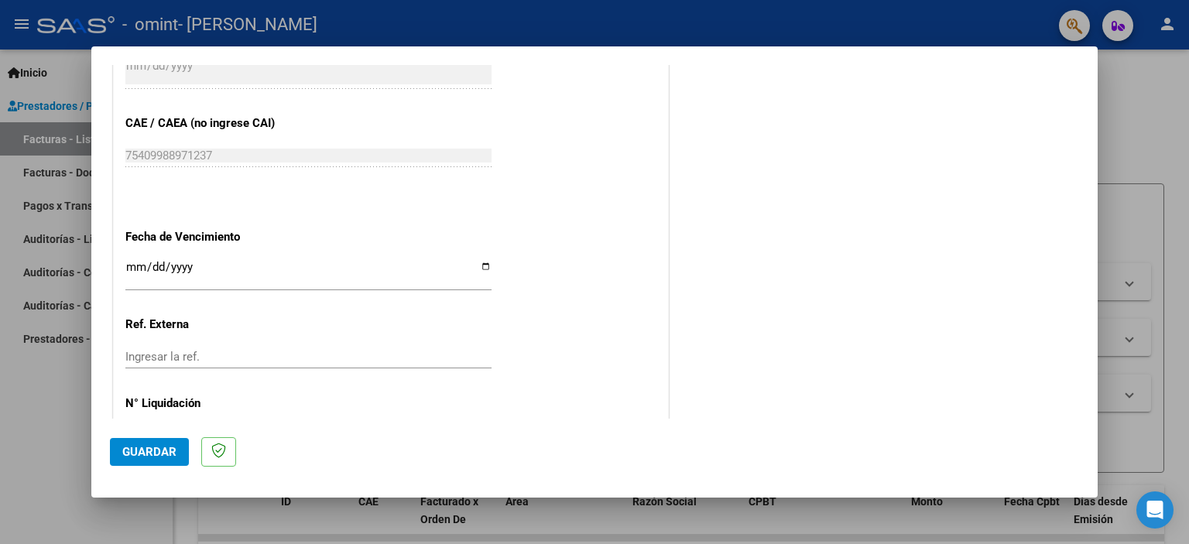
type input "202509"
click at [484, 265] on input "Ingresar la fecha" at bounding box center [308, 273] width 366 height 25
type input "[DATE]"
click at [156, 450] on span "Guardar" at bounding box center [149, 452] width 54 height 14
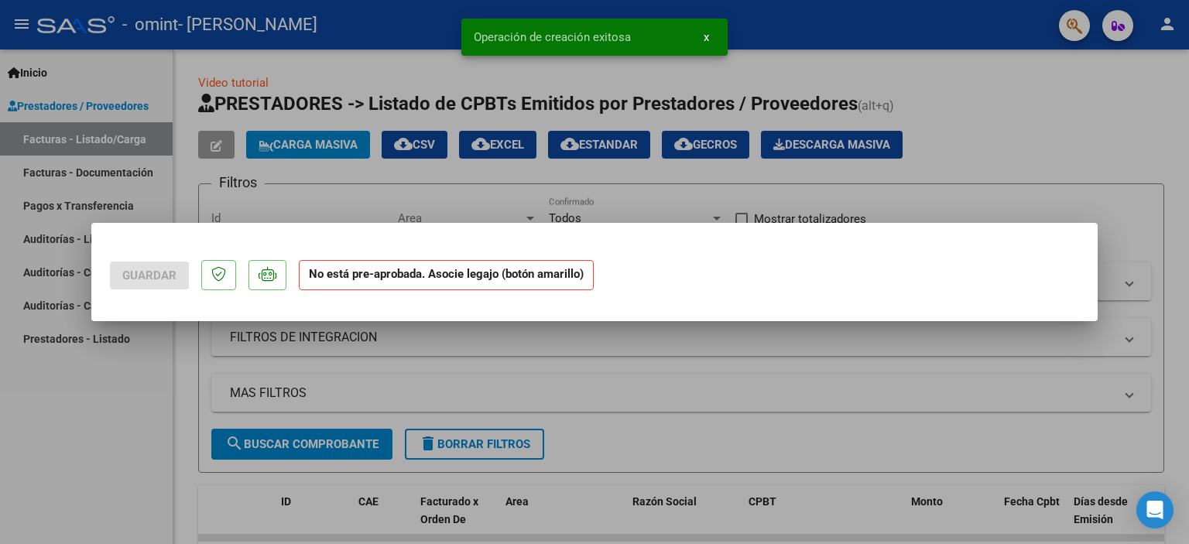
scroll to position [0, 0]
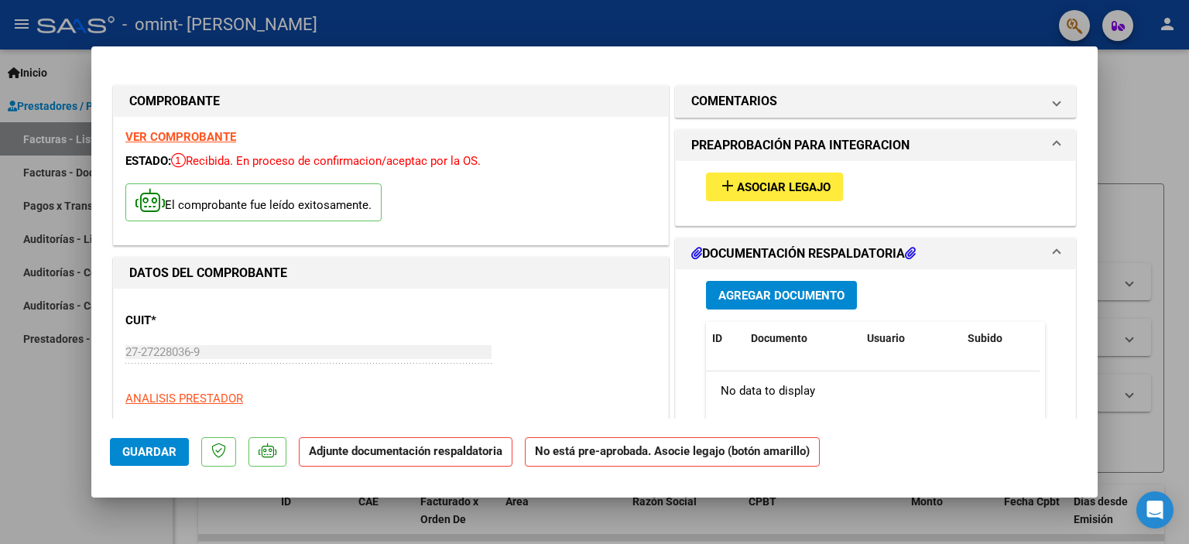
click at [770, 296] on span "Agregar Documento" at bounding box center [781, 296] width 126 height 14
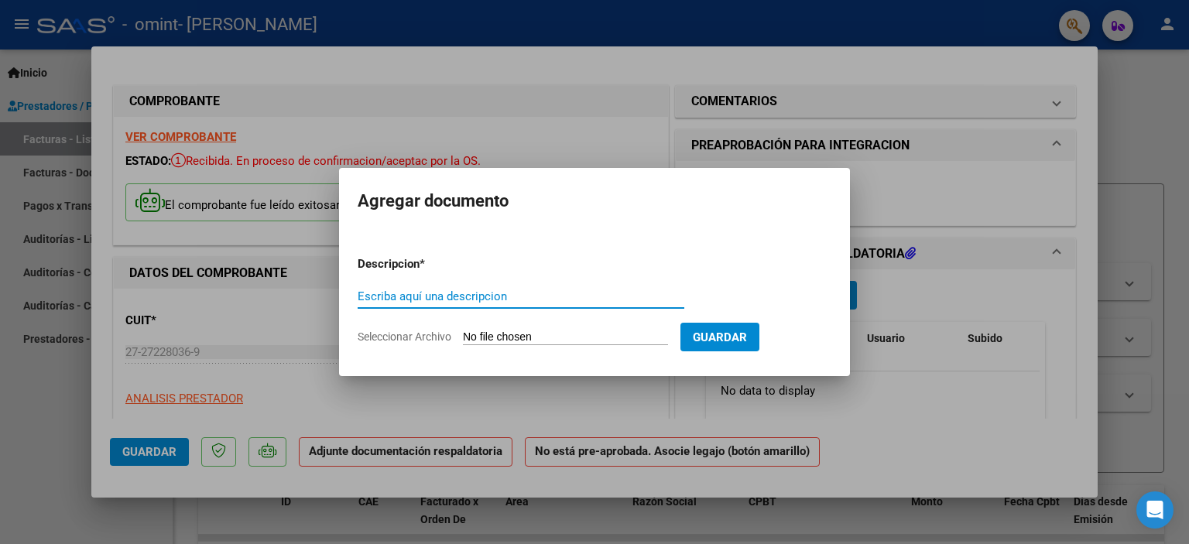
click at [491, 293] on input "Escriba aquí una descripcion" at bounding box center [521, 296] width 327 height 14
type input "asistencia"
click at [565, 327] on form "Descripcion * asistencia Escriba aquí una descripcion Seleccionar Archivo Guard…" at bounding box center [595, 300] width 474 height 113
click at [563, 334] on input "Seleccionar Archivo" at bounding box center [565, 337] width 205 height 15
type input "C:\fakepath\CamScanner [DATE] 01.56.pdf"
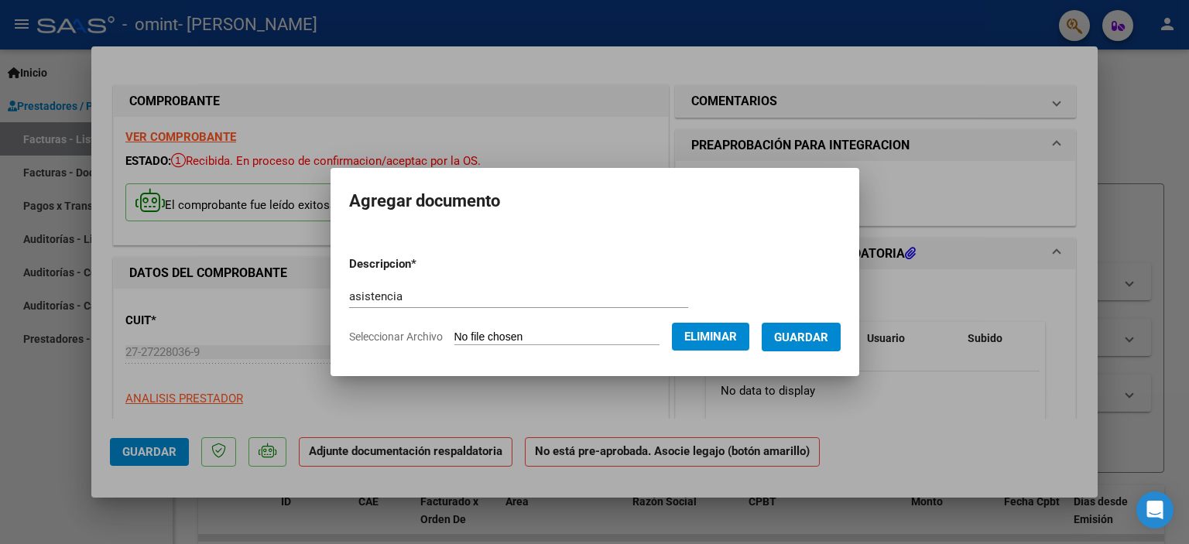
click at [796, 339] on span "Guardar" at bounding box center [801, 337] width 54 height 14
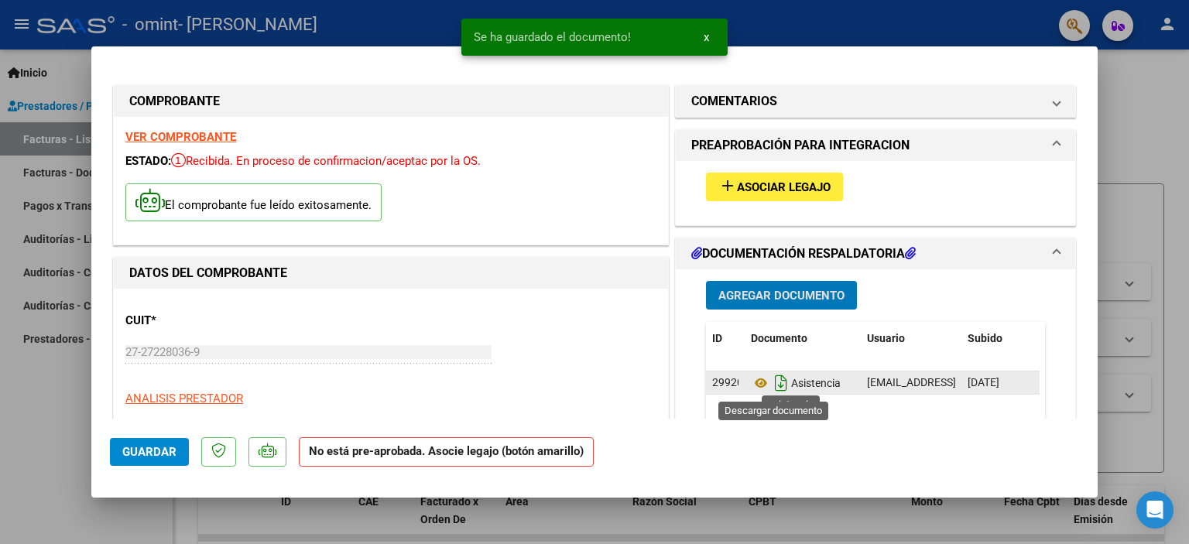
click at [773, 383] on icon "Descargar documento" at bounding box center [781, 383] width 20 height 25
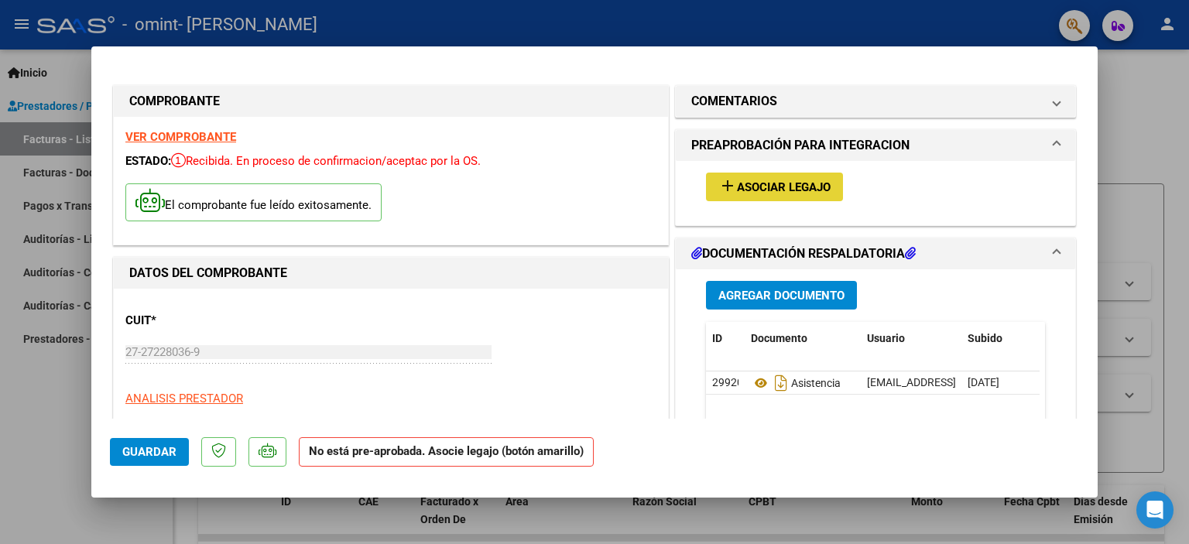
click at [782, 186] on span "Asociar Legajo" at bounding box center [784, 187] width 94 height 14
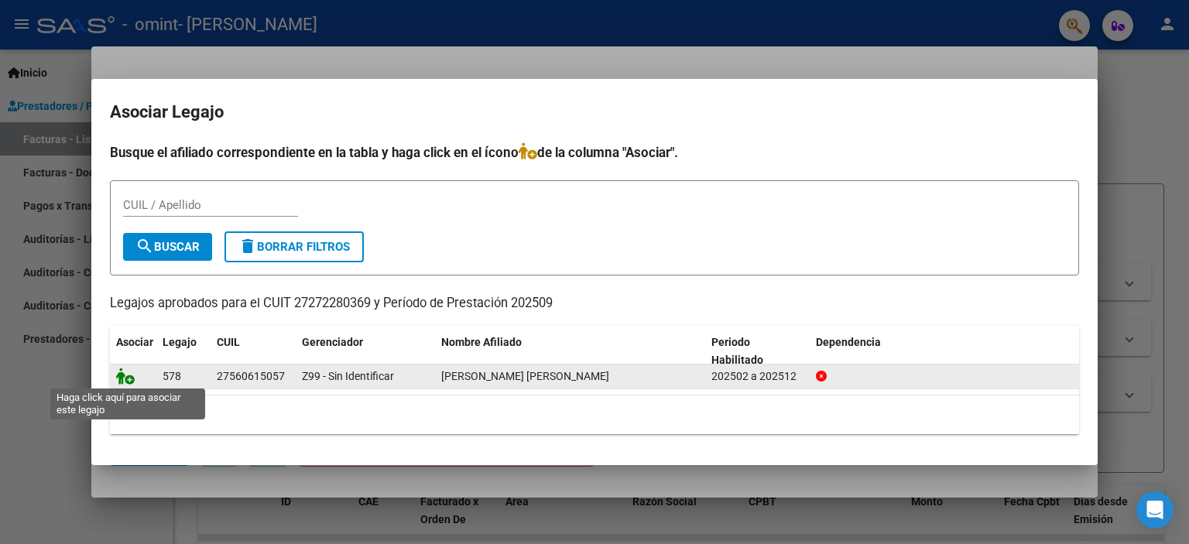
click at [126, 376] on icon at bounding box center [125, 376] width 19 height 17
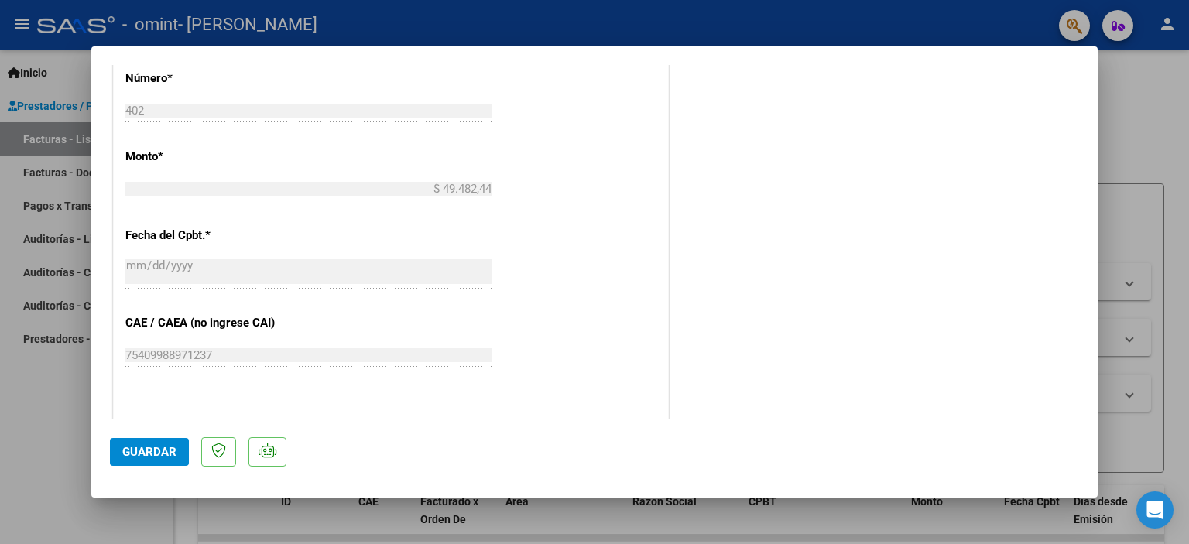
scroll to position [1030, 0]
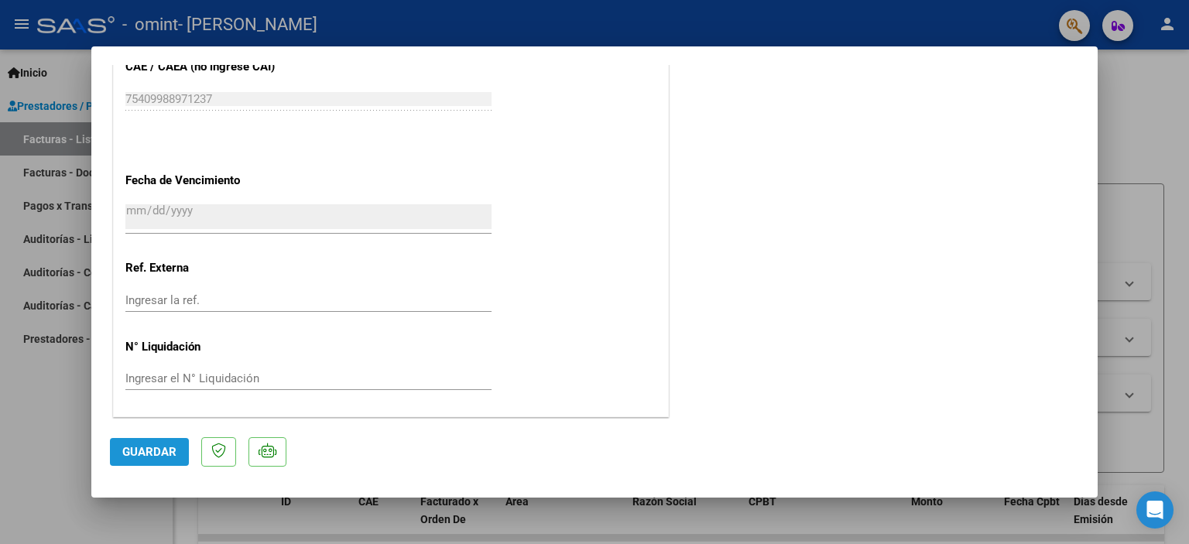
click at [149, 453] on span "Guardar" at bounding box center [149, 452] width 54 height 14
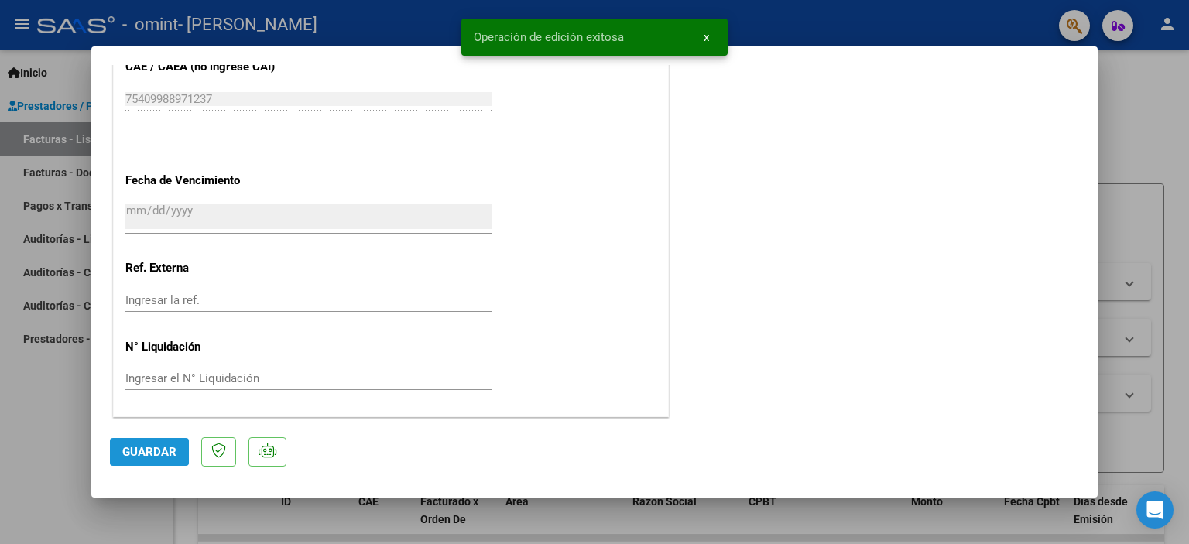
click at [158, 446] on span "Guardar" at bounding box center [149, 452] width 54 height 14
click at [1148, 129] on div at bounding box center [594, 272] width 1189 height 544
type input "$ 0,00"
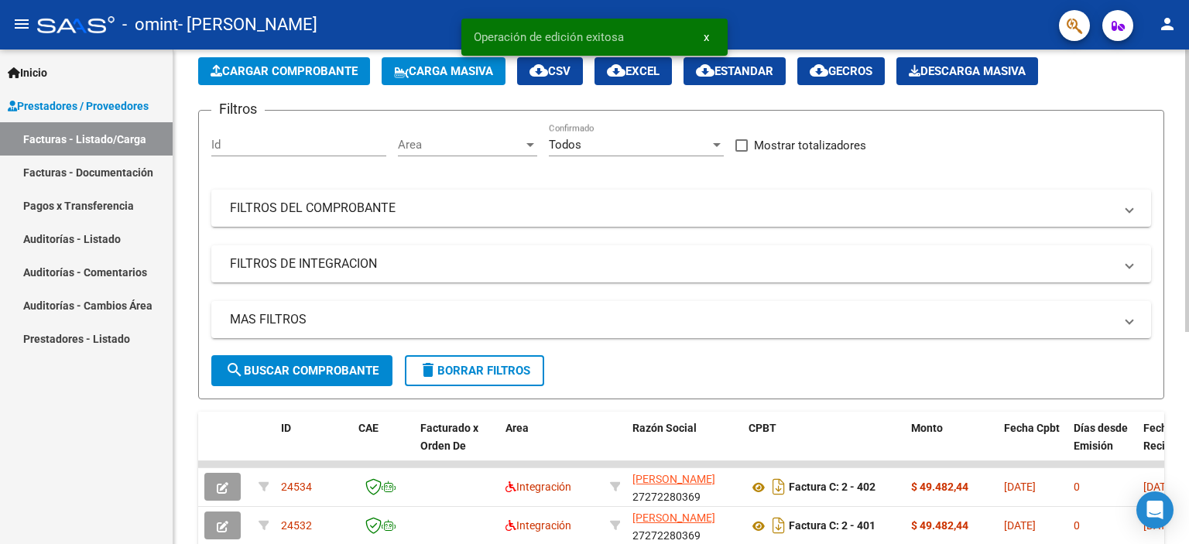
scroll to position [0, 0]
